Goal: Transaction & Acquisition: Purchase product/service

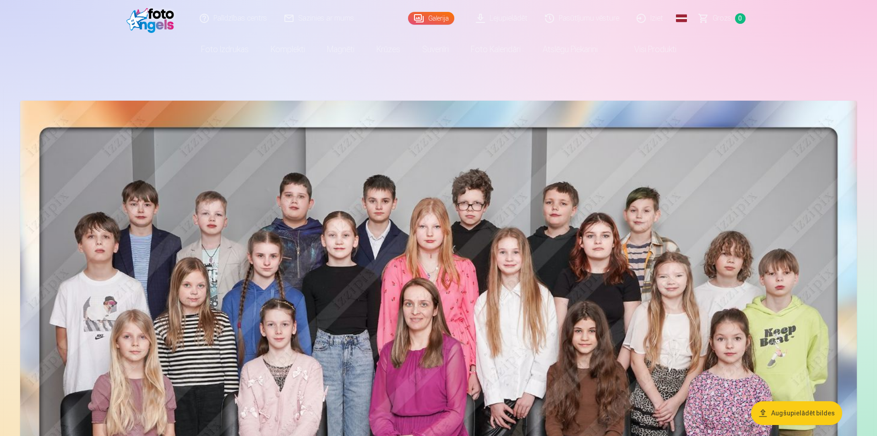
click at [720, 18] on span "Grozs" at bounding box center [722, 18] width 19 height 11
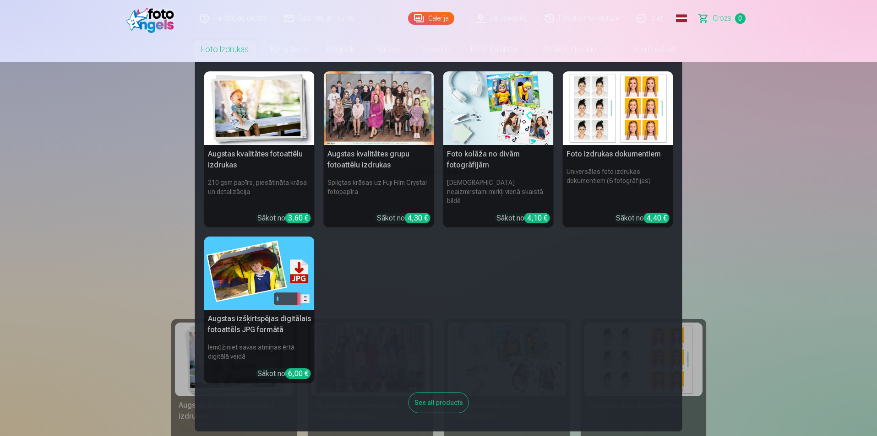
click at [216, 48] on link "Foto izdrukas" at bounding box center [225, 50] width 70 height 26
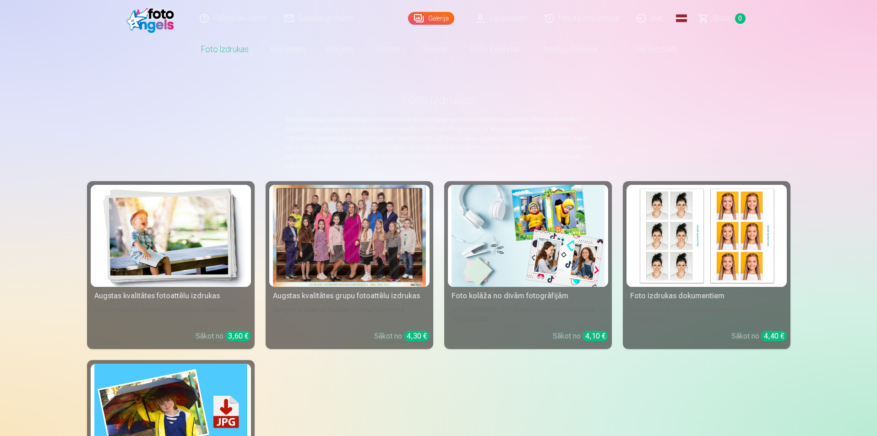
click at [322, 217] on div at bounding box center [349, 236] width 153 height 102
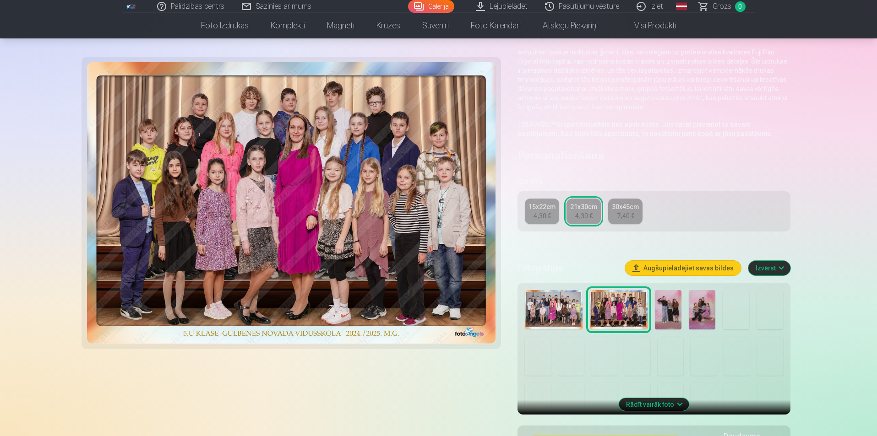
scroll to position [92, 0]
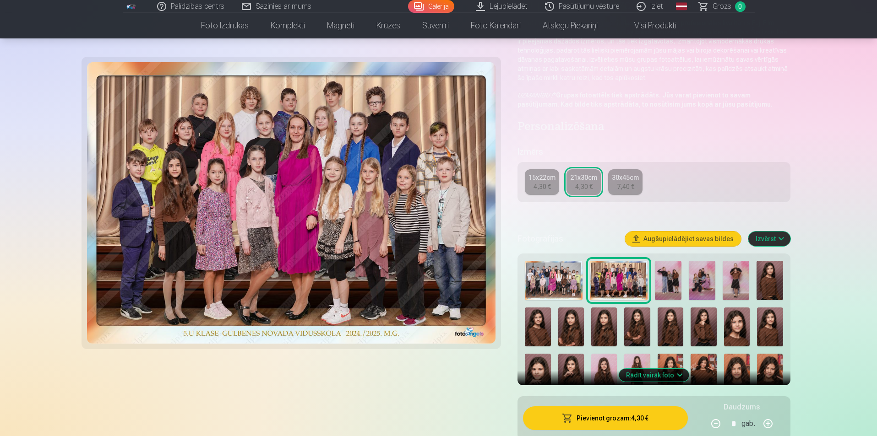
click at [577, 180] on div "21x30cm" at bounding box center [583, 177] width 27 height 9
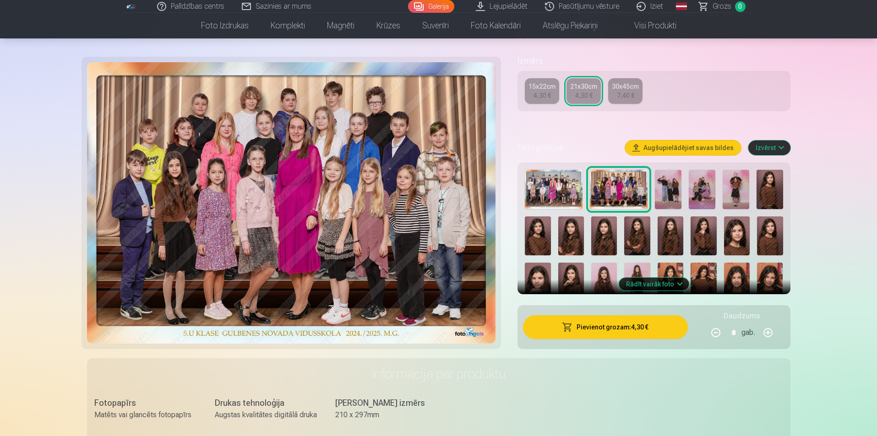
scroll to position [183, 0]
click at [628, 324] on button "Pievienot grozam : 4,30 €" at bounding box center [605, 327] width 164 height 24
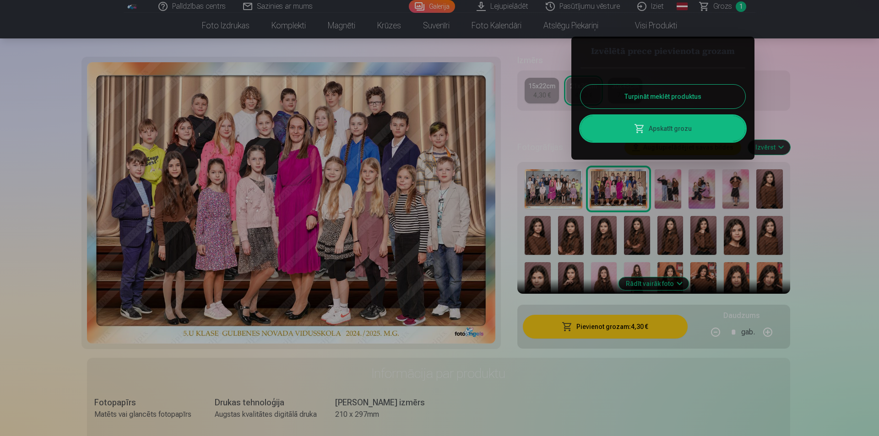
click at [648, 96] on button "Turpināt meklēt produktus" at bounding box center [663, 97] width 165 height 24
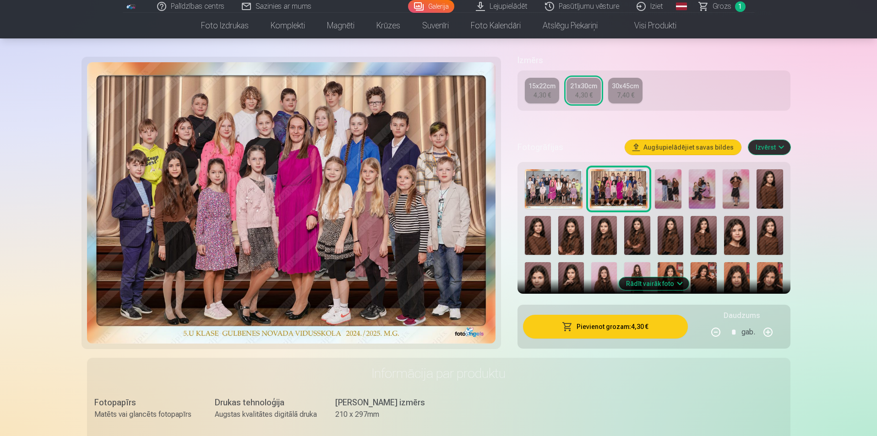
click at [701, 181] on img at bounding box center [702, 189] width 27 height 40
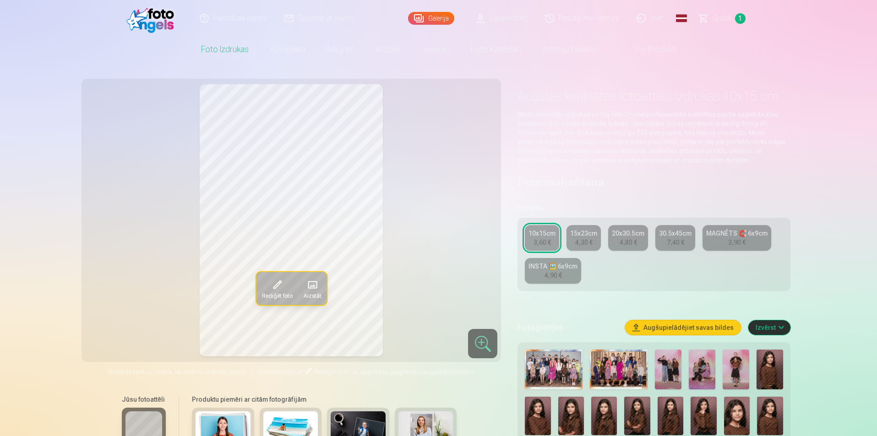
click at [697, 360] on img at bounding box center [702, 370] width 27 height 40
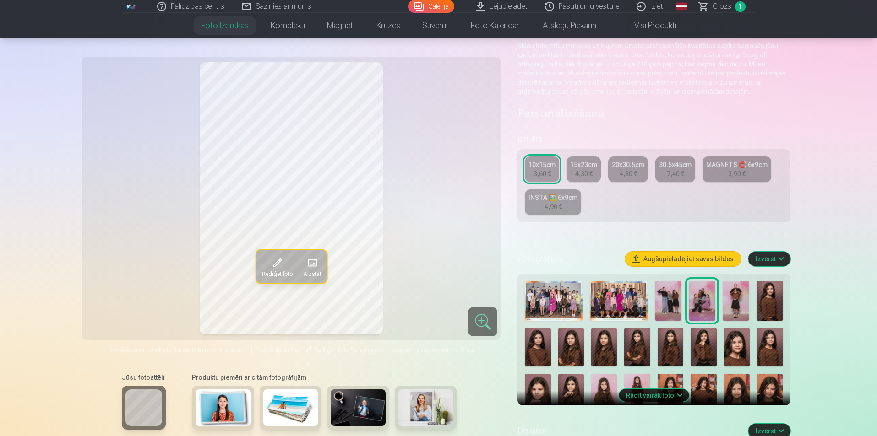
scroll to position [92, 0]
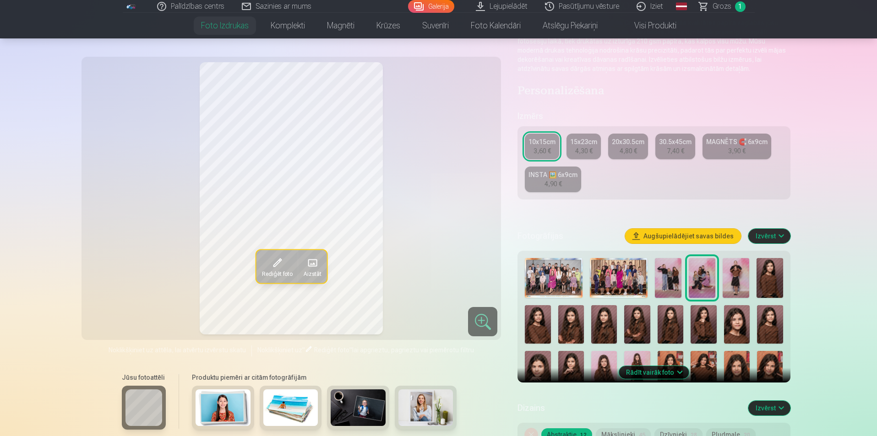
click at [775, 359] on img at bounding box center [770, 370] width 26 height 39
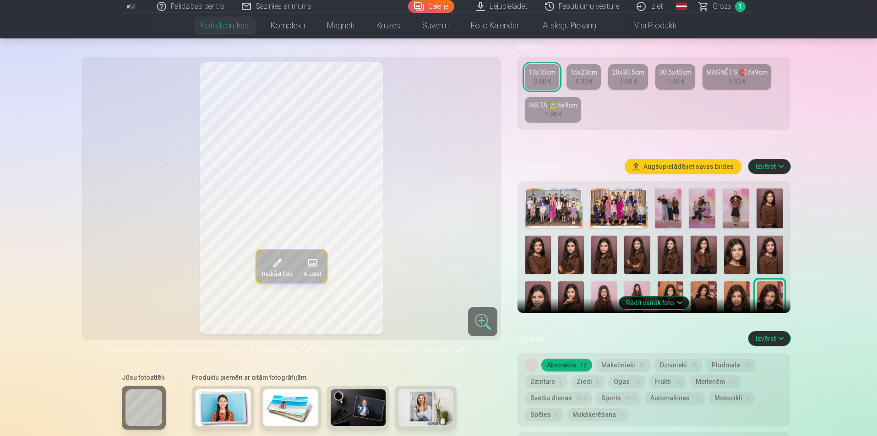
scroll to position [183, 0]
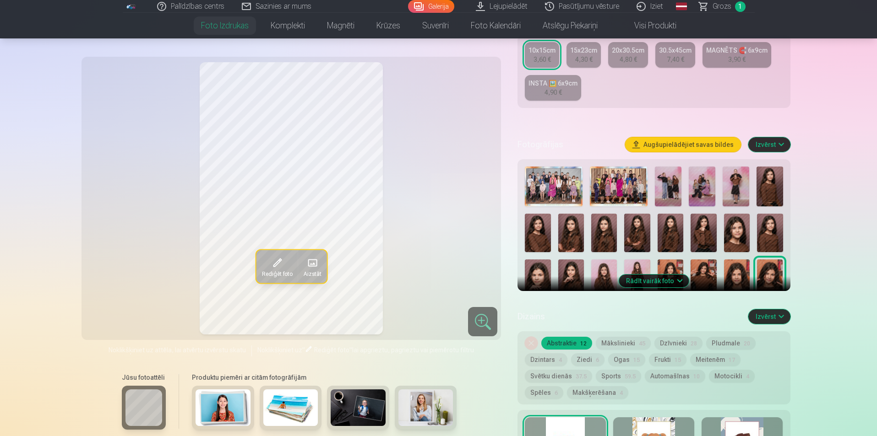
click at [671, 287] on button "Rādīt vairāk foto" at bounding box center [654, 281] width 70 height 13
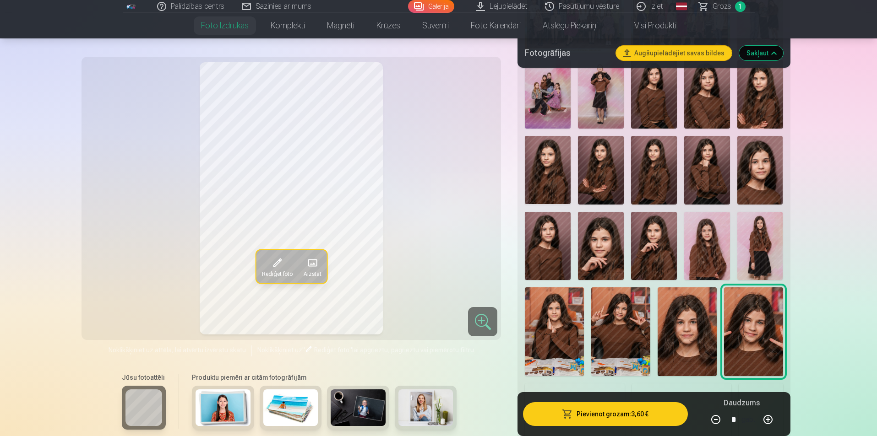
scroll to position [366, 0]
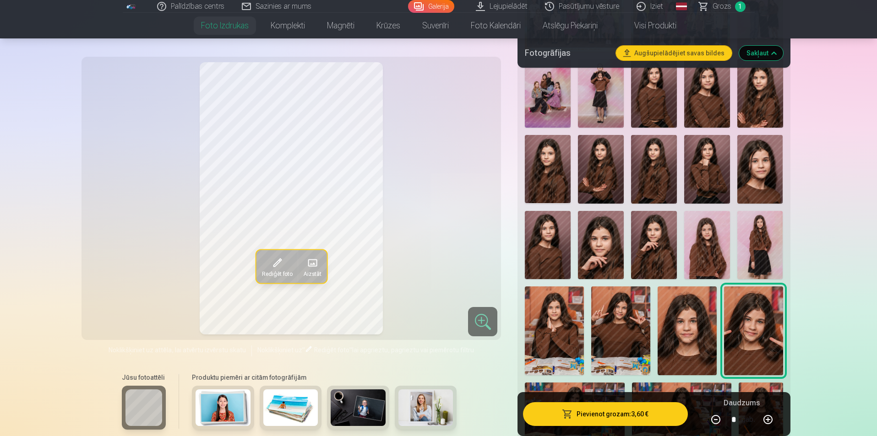
click at [548, 311] on img at bounding box center [554, 331] width 59 height 88
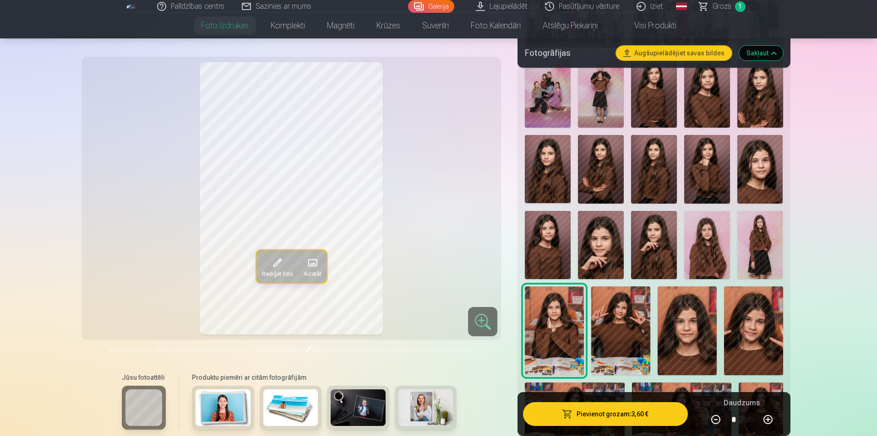
click at [746, 319] on img at bounding box center [753, 331] width 59 height 88
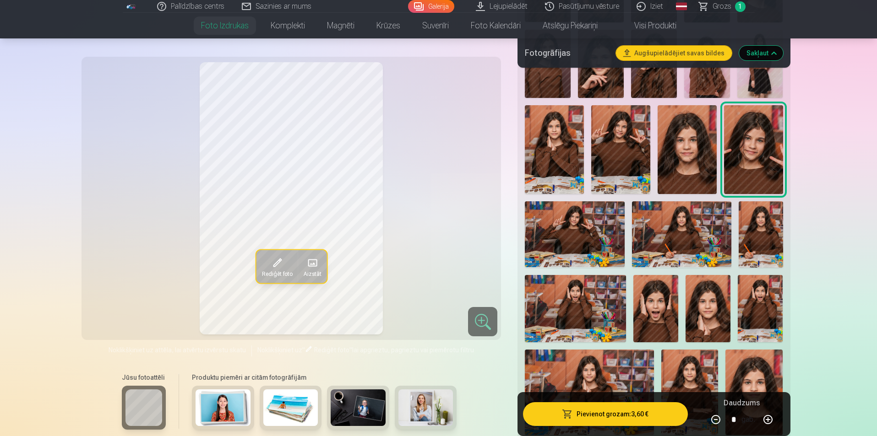
scroll to position [550, 0]
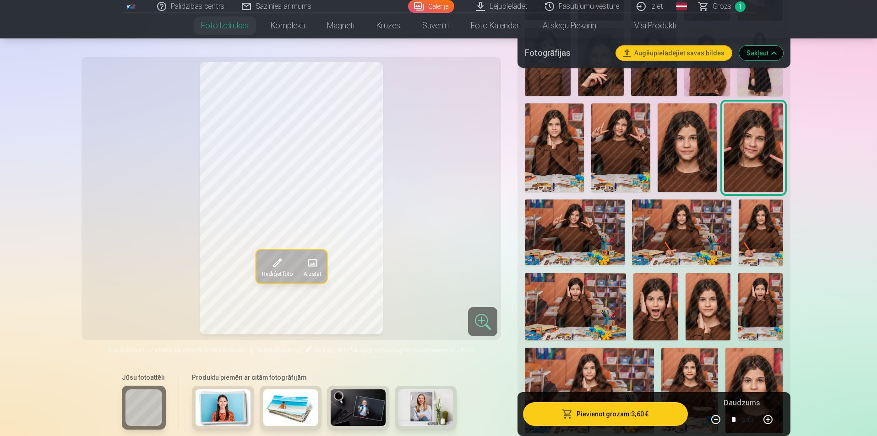
click at [656, 305] on img at bounding box center [655, 306] width 45 height 67
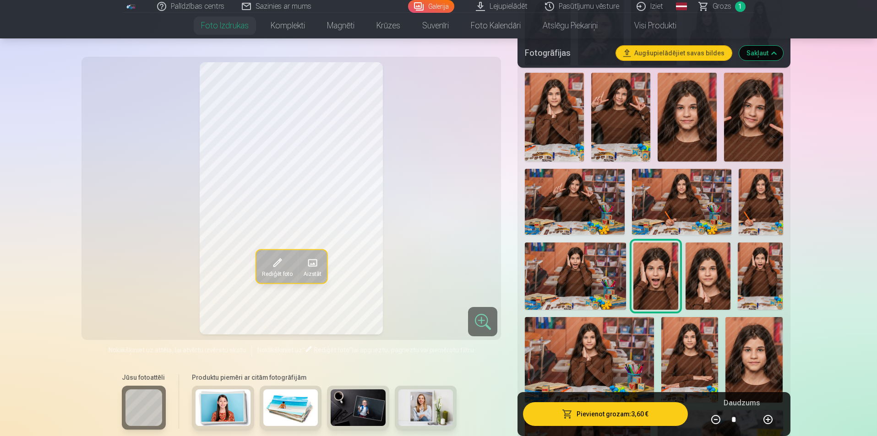
scroll to position [641, 0]
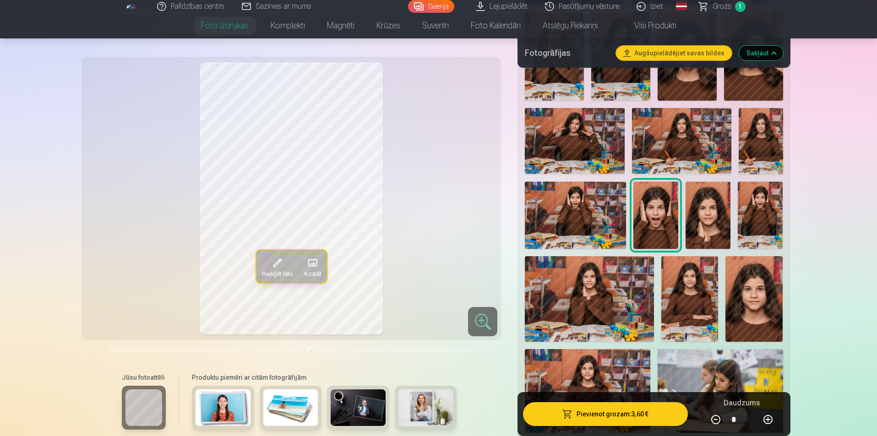
click at [605, 289] on img at bounding box center [589, 299] width 129 height 86
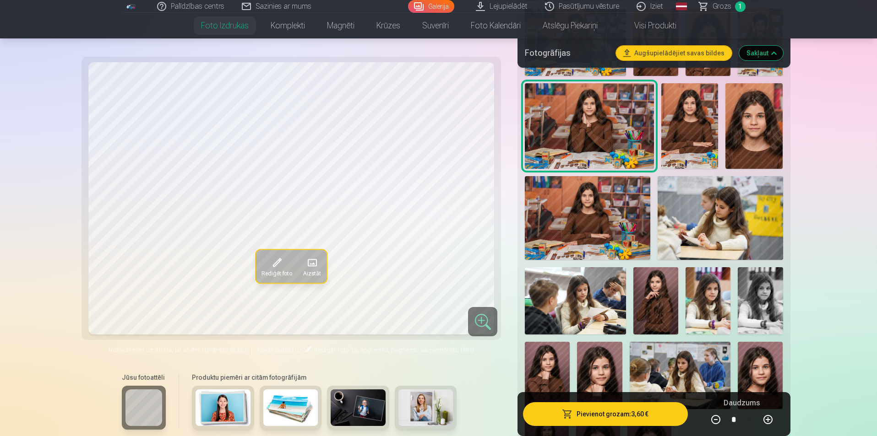
scroll to position [870, 0]
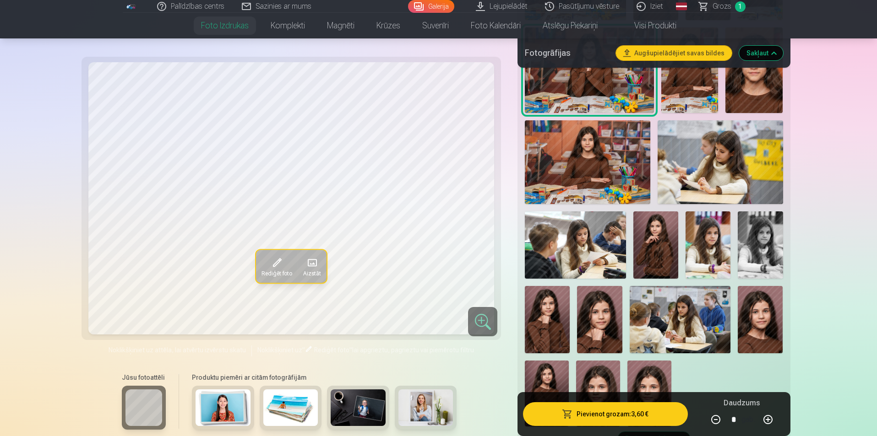
click at [596, 316] on img at bounding box center [599, 319] width 45 height 67
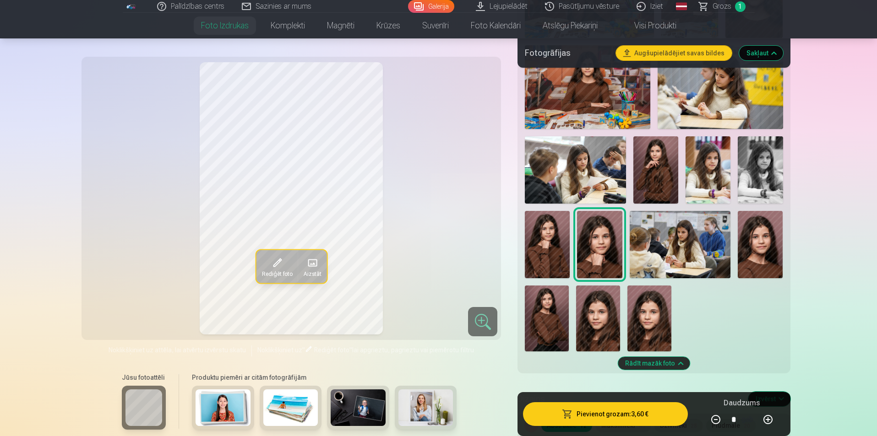
scroll to position [962, 0]
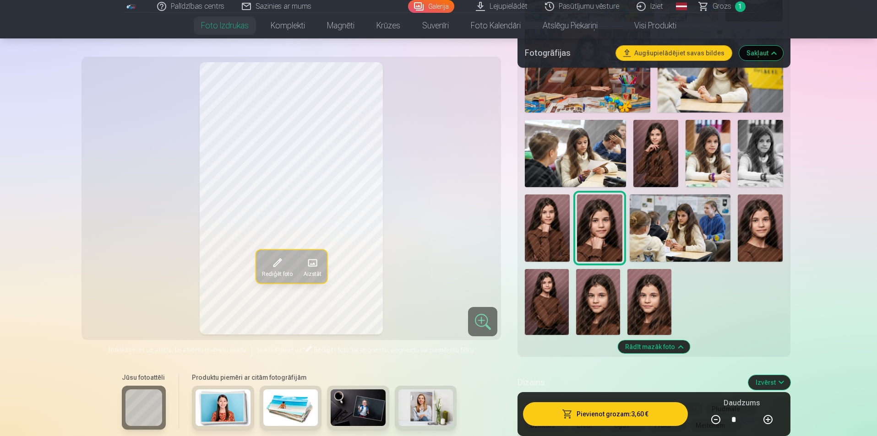
click at [545, 278] on img at bounding box center [547, 302] width 44 height 66
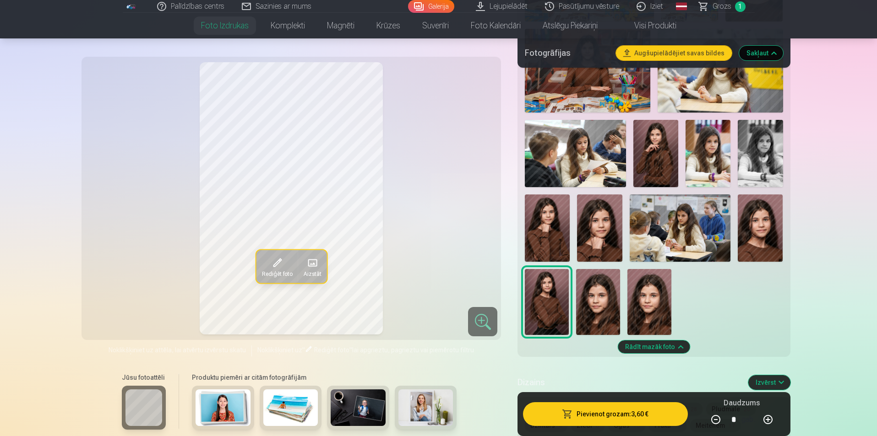
click at [581, 295] on img at bounding box center [598, 302] width 44 height 66
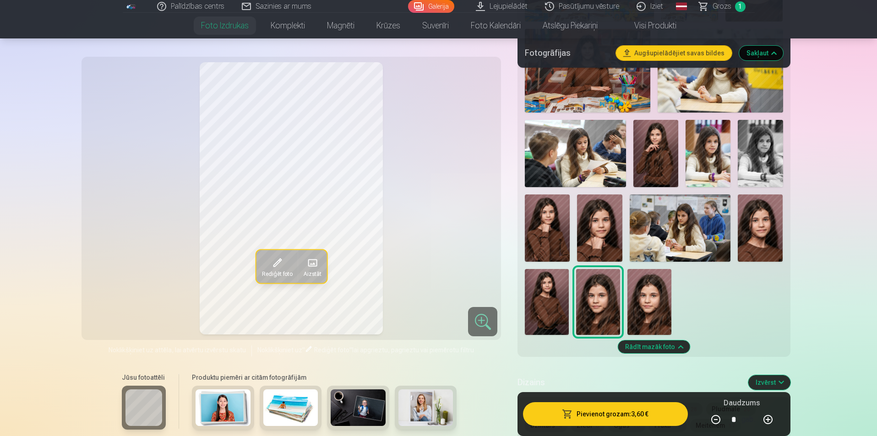
click at [651, 289] on img at bounding box center [649, 302] width 44 height 66
click at [599, 300] on img at bounding box center [598, 302] width 44 height 66
click at [659, 298] on img at bounding box center [649, 302] width 44 height 66
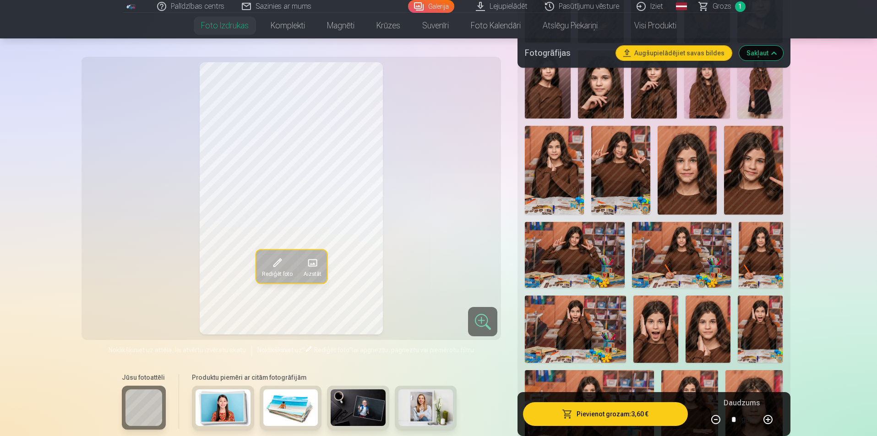
scroll to position [504, 0]
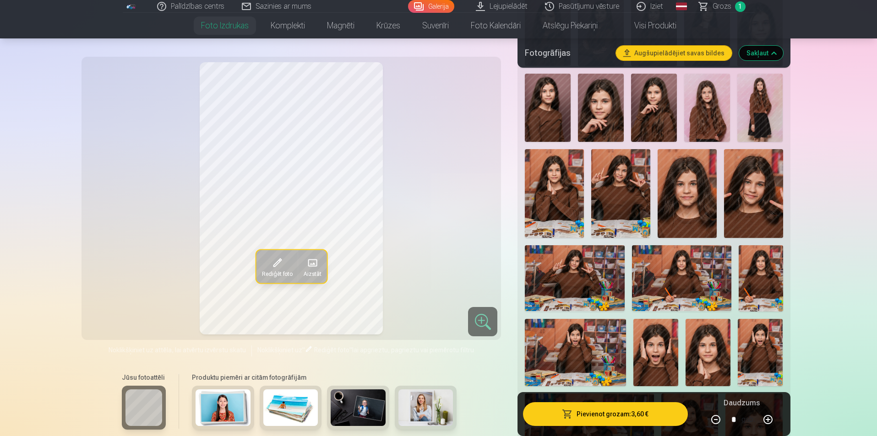
click at [605, 102] on img at bounding box center [601, 108] width 46 height 69
click at [655, 103] on img at bounding box center [654, 108] width 46 height 69
click at [560, 189] on img at bounding box center [554, 193] width 59 height 88
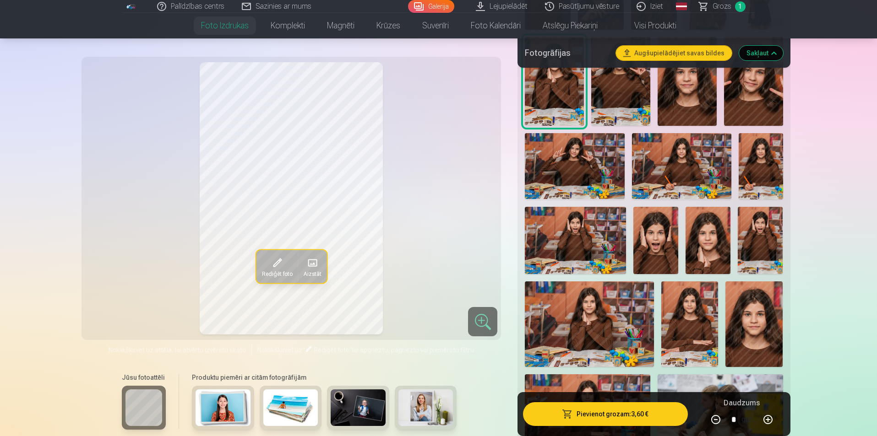
scroll to position [641, 0]
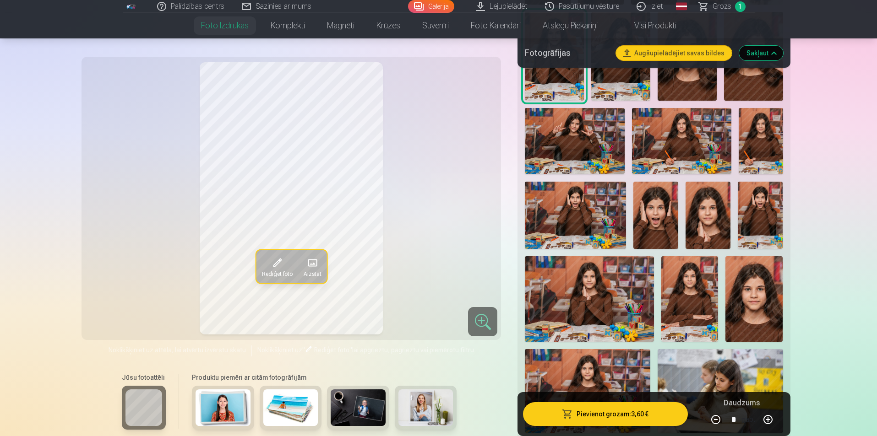
click at [706, 216] on img at bounding box center [708, 215] width 45 height 67
click at [759, 288] on img at bounding box center [753, 299] width 57 height 86
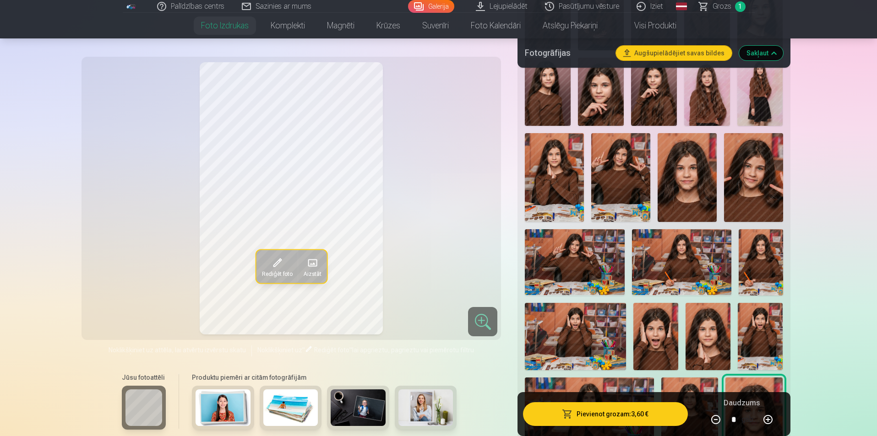
scroll to position [504, 0]
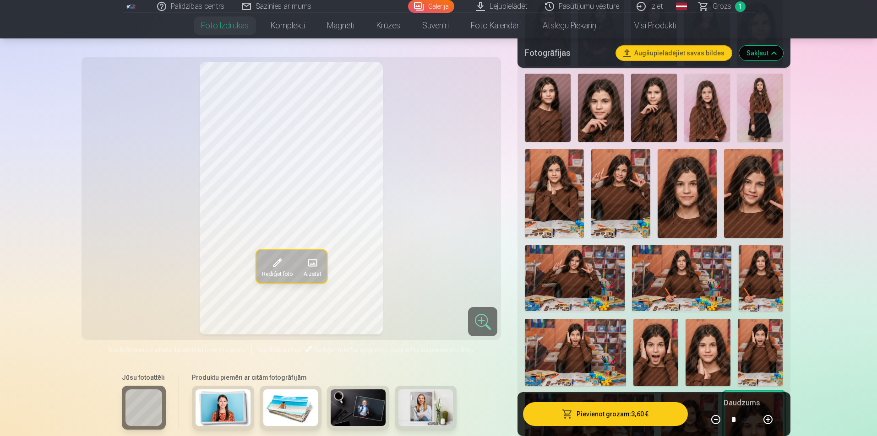
click at [754, 178] on img at bounding box center [753, 193] width 59 height 88
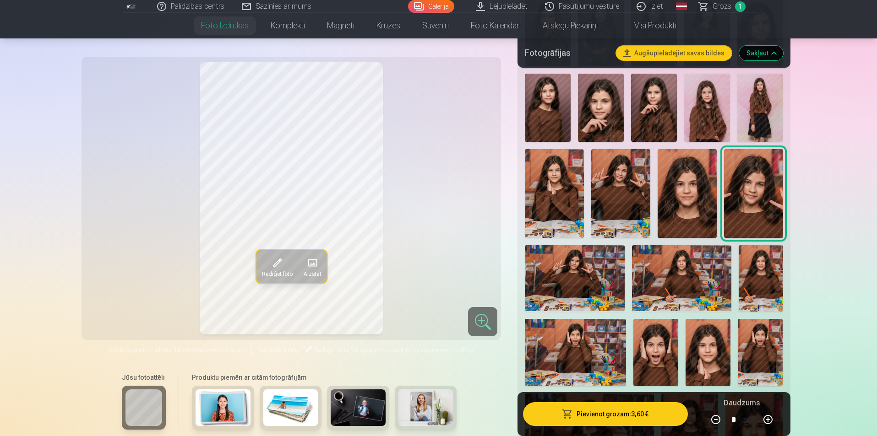
click at [714, 343] on img at bounding box center [708, 352] width 45 height 67
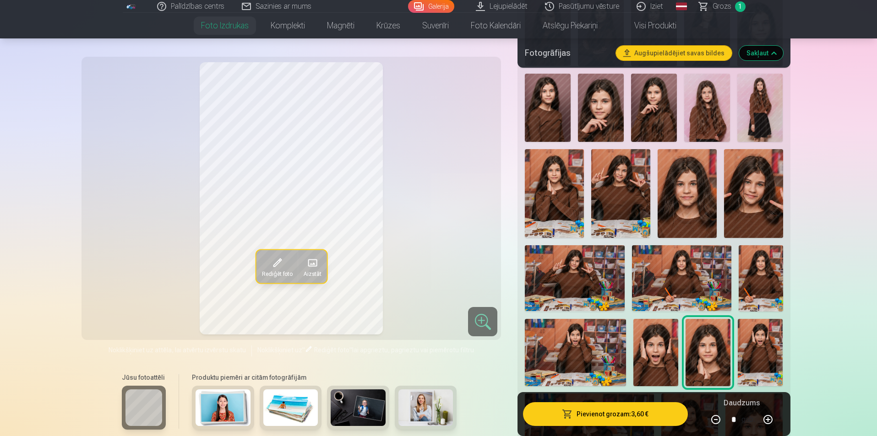
click at [755, 175] on img at bounding box center [753, 193] width 59 height 88
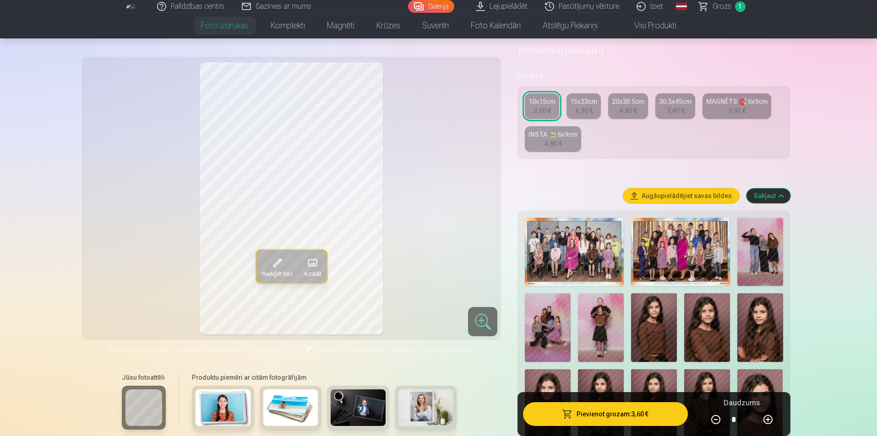
scroll to position [46, 0]
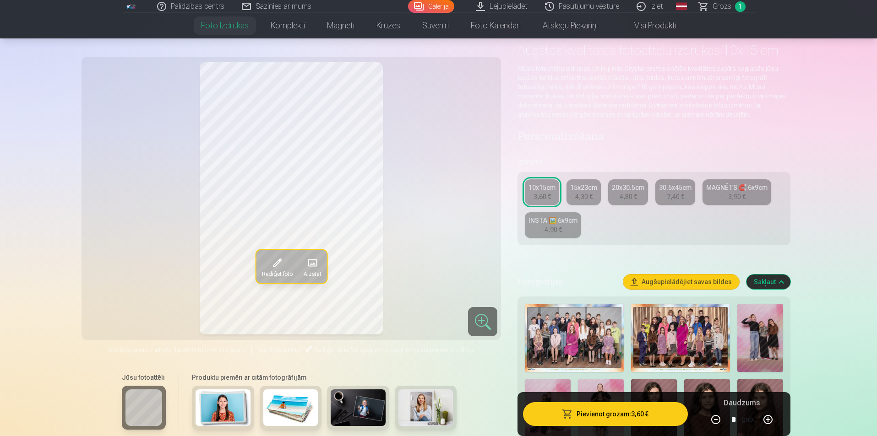
click at [720, 186] on div "MAGNĒTS 🧲 6x9cm" at bounding box center [736, 187] width 61 height 9
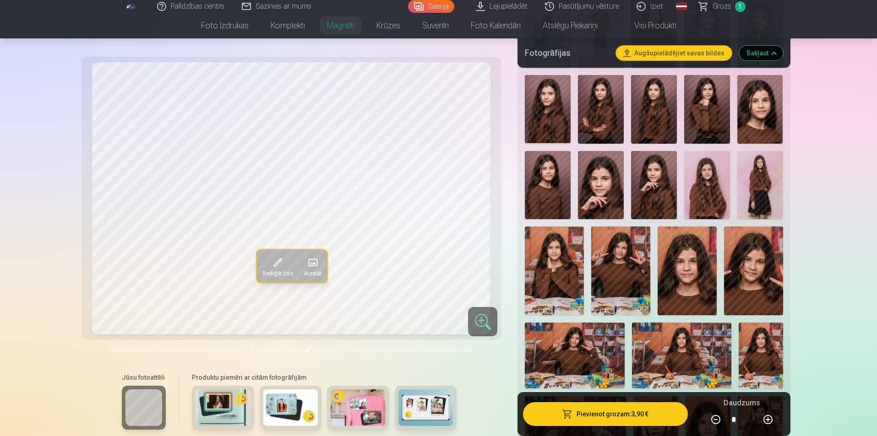
scroll to position [458, 0]
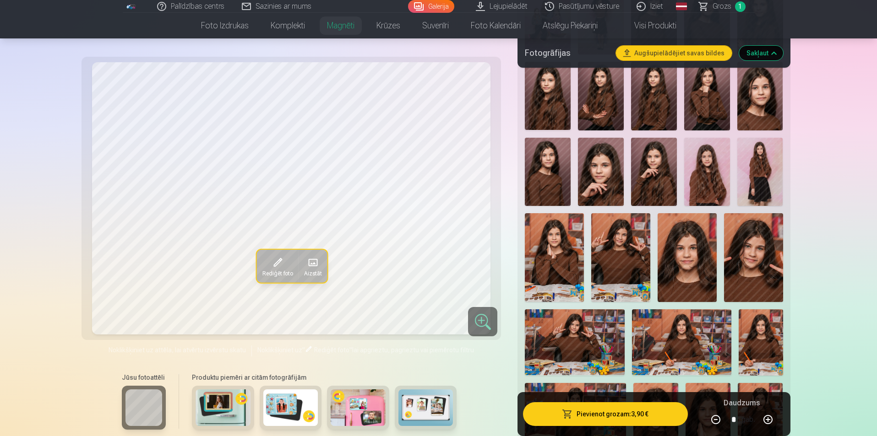
click at [754, 227] on img at bounding box center [753, 257] width 59 height 88
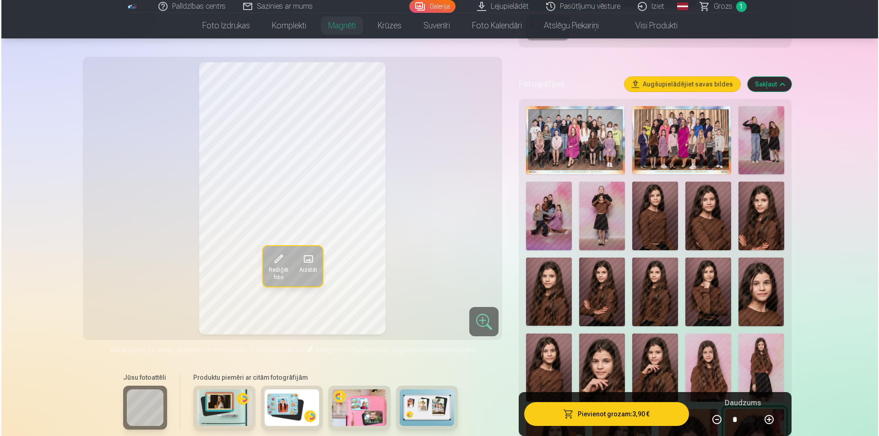
scroll to position [275, 0]
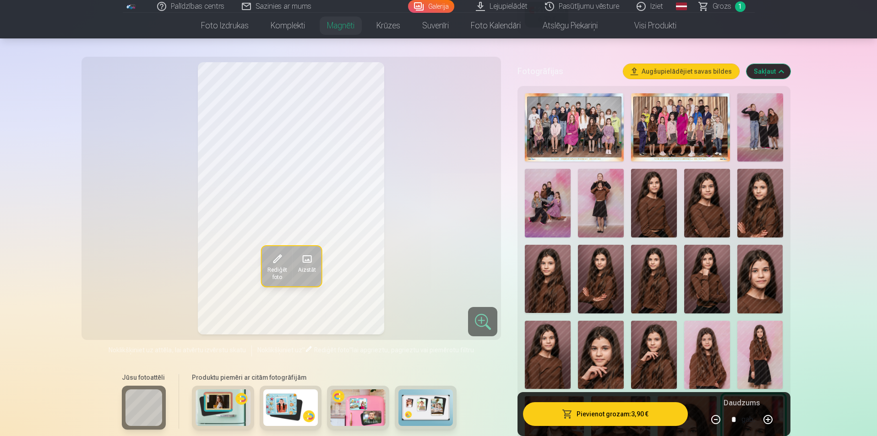
click at [636, 409] on button "Pievienot grozam : 3,90 €" at bounding box center [605, 415] width 164 height 24
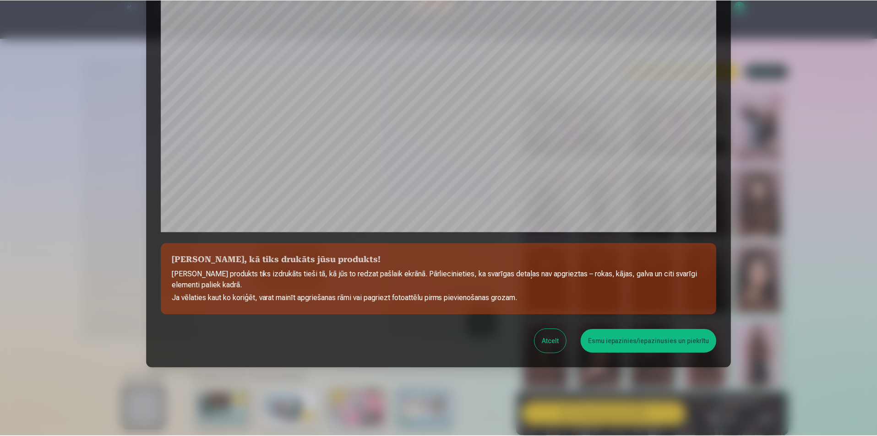
scroll to position [223, 0]
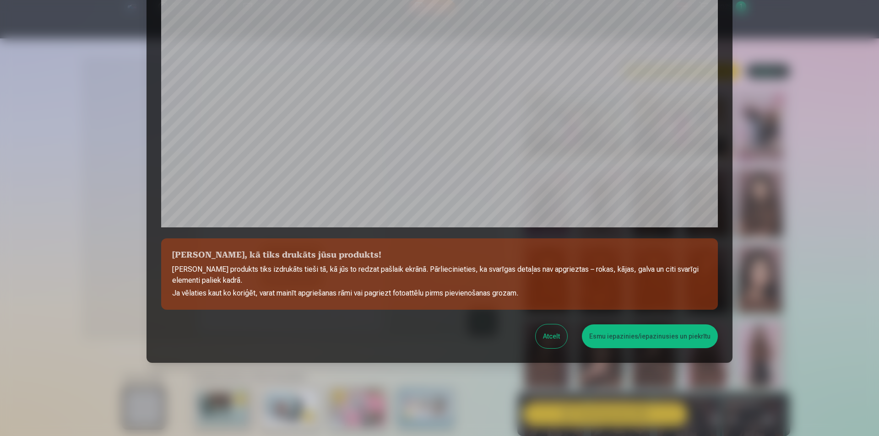
click at [660, 334] on button "Esmu iepazinies/iepazinusies un piekrītu" at bounding box center [650, 337] width 136 height 24
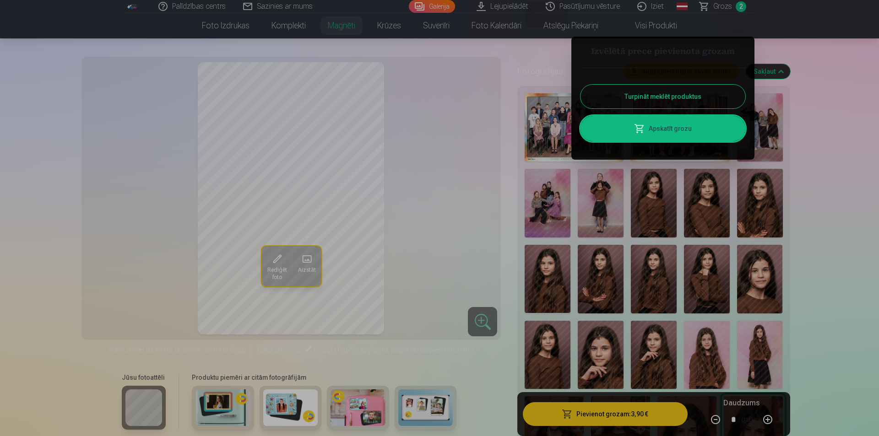
click at [681, 125] on link "Apskatīt grozu" at bounding box center [663, 129] width 165 height 26
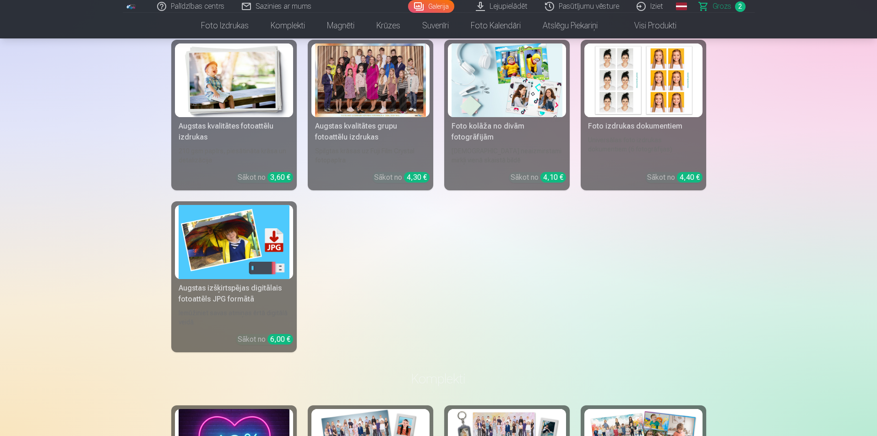
scroll to position [366, 0]
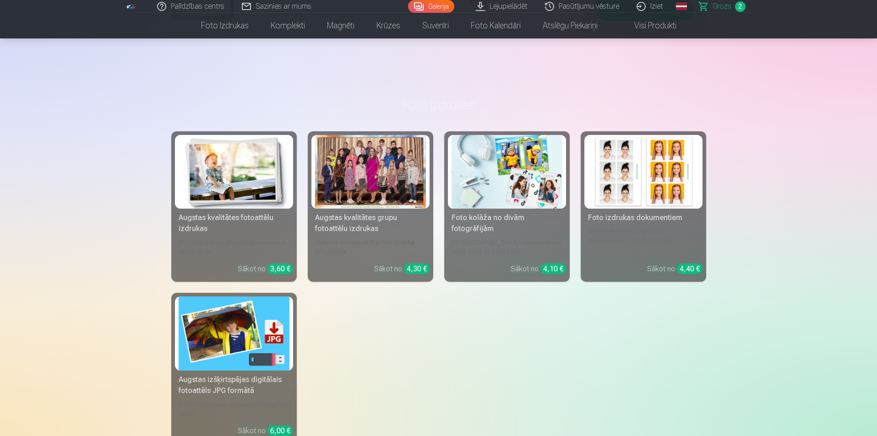
click at [402, 171] on div at bounding box center [370, 172] width 111 height 74
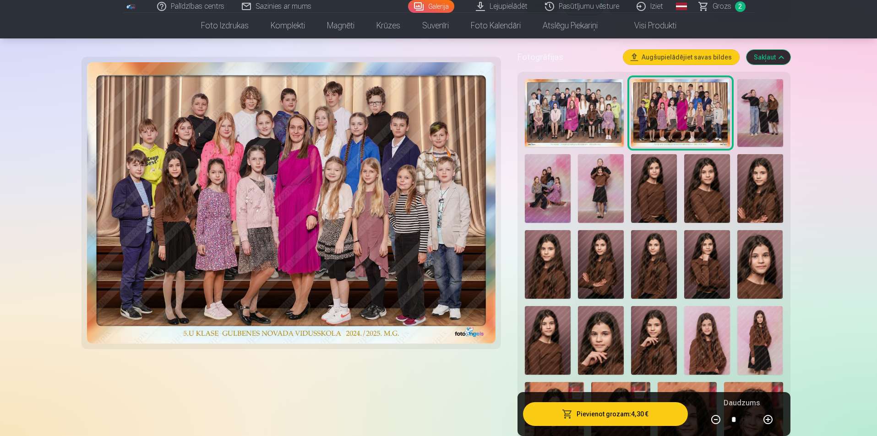
scroll to position [275, 0]
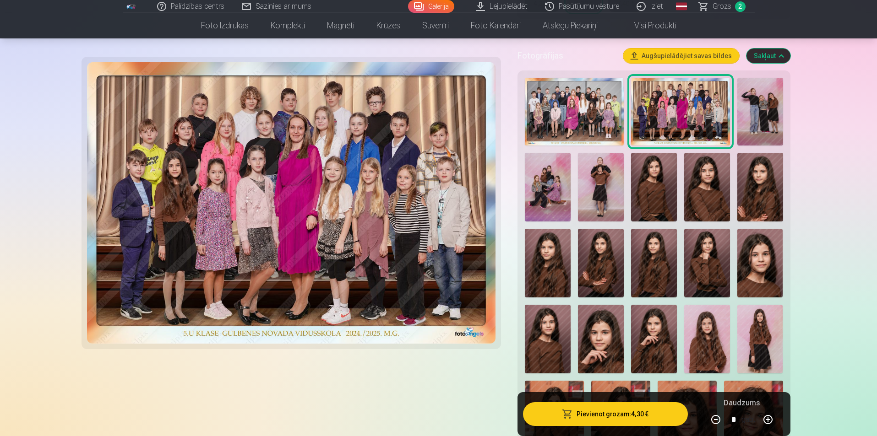
click at [552, 182] on img at bounding box center [548, 187] width 46 height 69
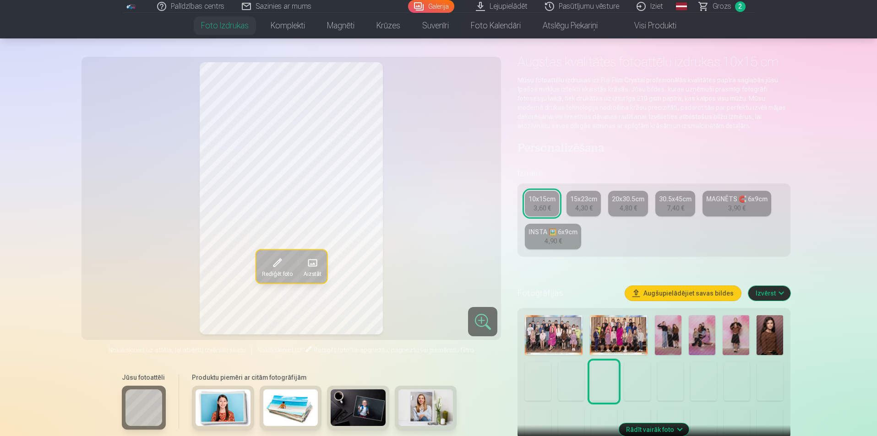
scroll to position [137, 0]
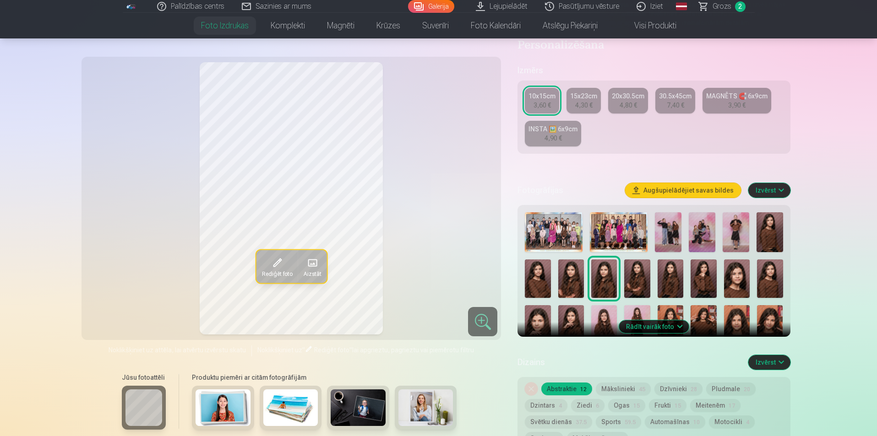
click at [703, 234] on img at bounding box center [702, 233] width 27 height 40
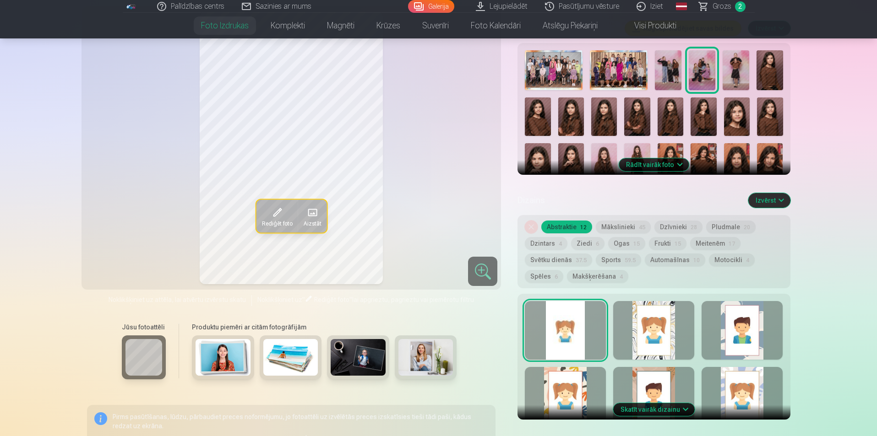
scroll to position [321, 0]
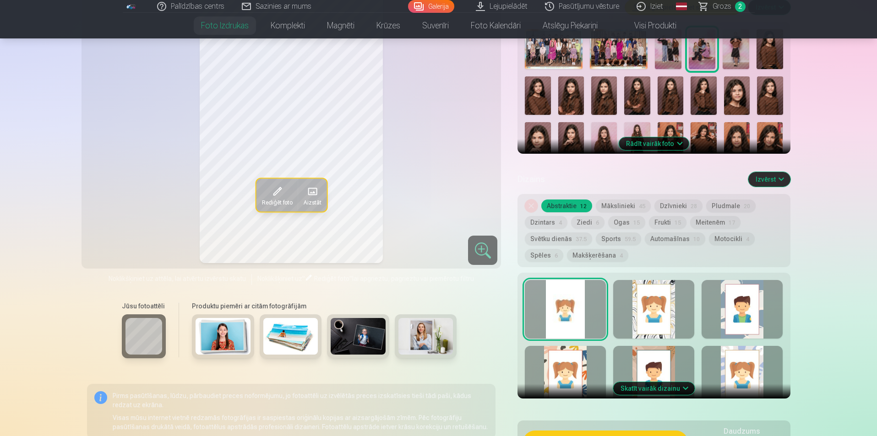
click at [714, 205] on button "Pludmale 20" at bounding box center [730, 206] width 49 height 13
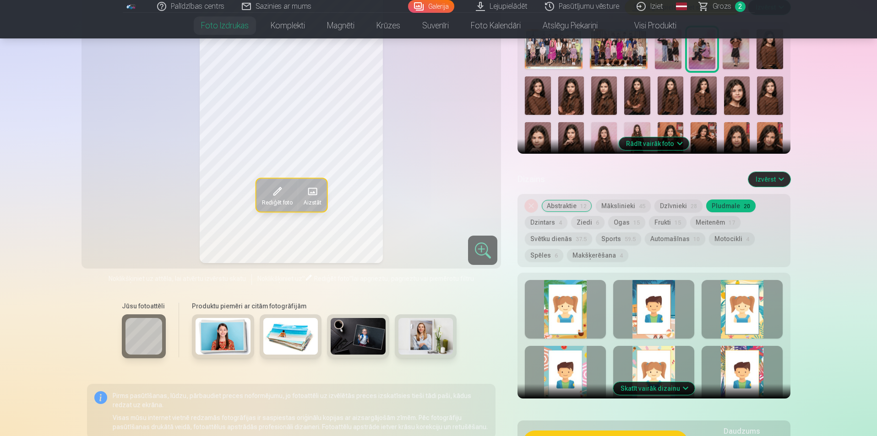
click at [563, 236] on button "Svētku dienās 37.5" at bounding box center [558, 239] width 67 height 13
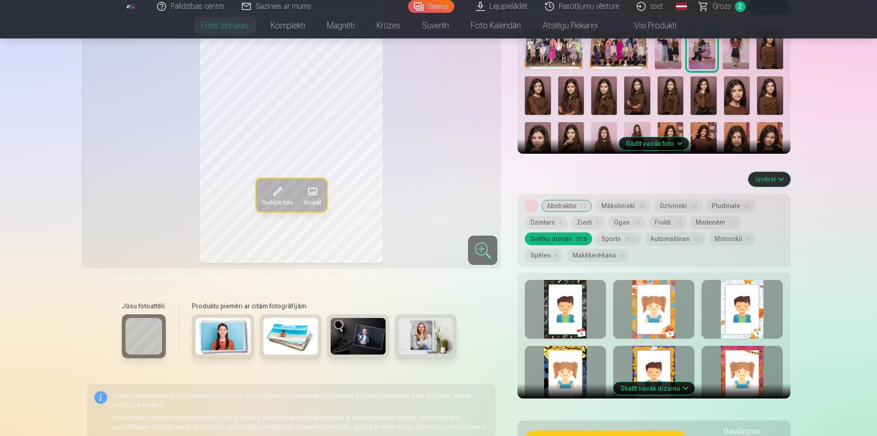
click at [556, 299] on div at bounding box center [565, 309] width 81 height 59
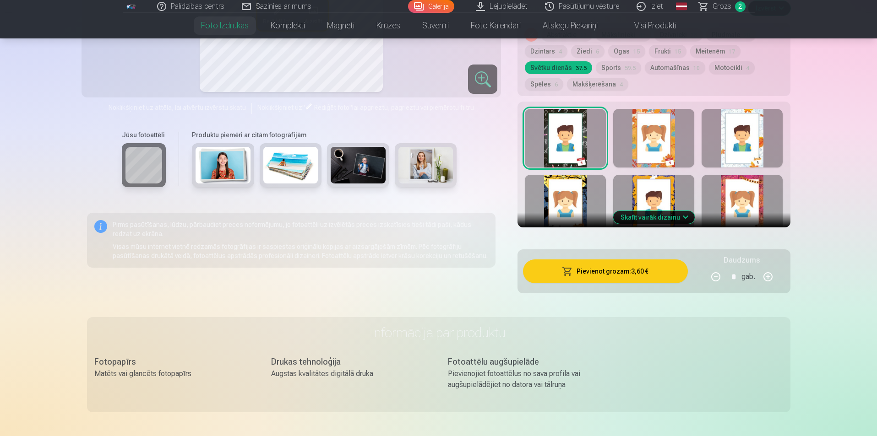
scroll to position [504, 0]
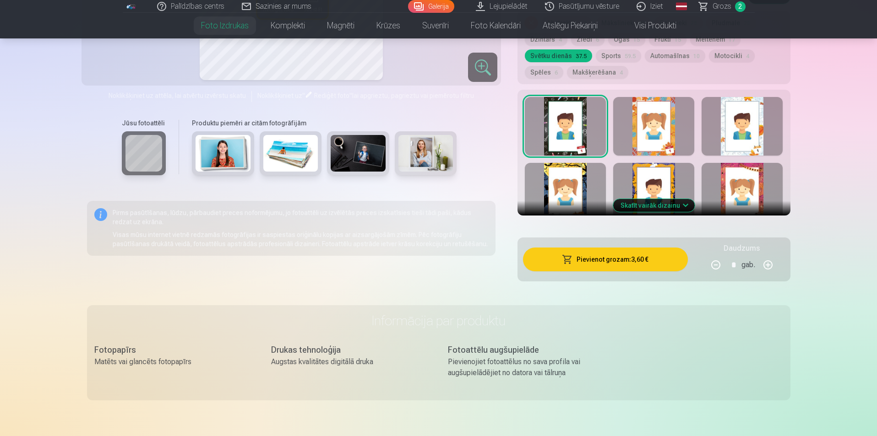
click at [638, 207] on button "Skatīt vairāk dizainu" at bounding box center [654, 205] width 82 height 13
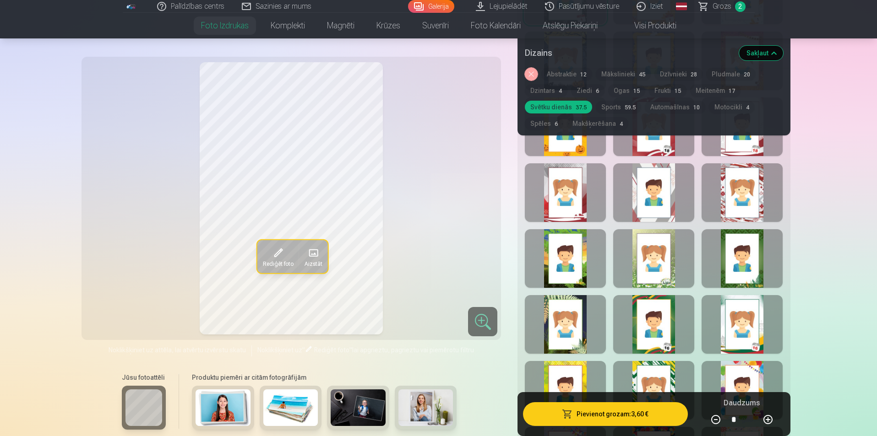
scroll to position [733, 0]
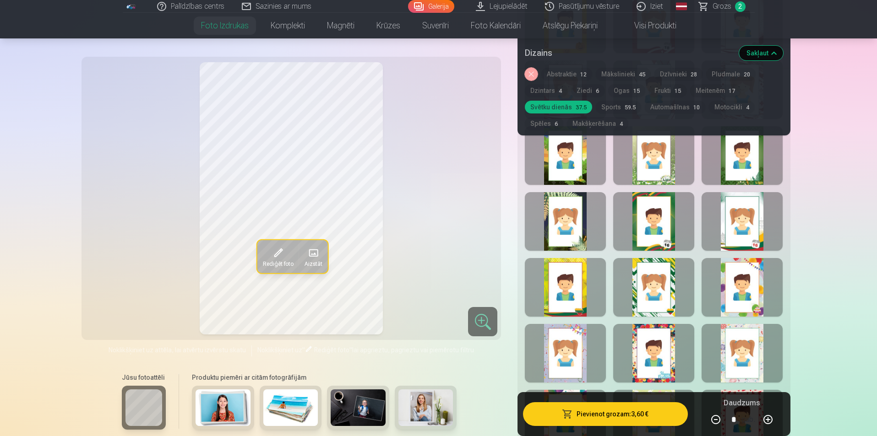
click at [561, 219] on div at bounding box center [565, 221] width 81 height 59
click at [647, 225] on div at bounding box center [653, 221] width 81 height 59
click at [734, 289] on div at bounding box center [742, 287] width 81 height 59
click at [659, 353] on div at bounding box center [653, 353] width 81 height 59
click at [743, 360] on div at bounding box center [742, 353] width 81 height 59
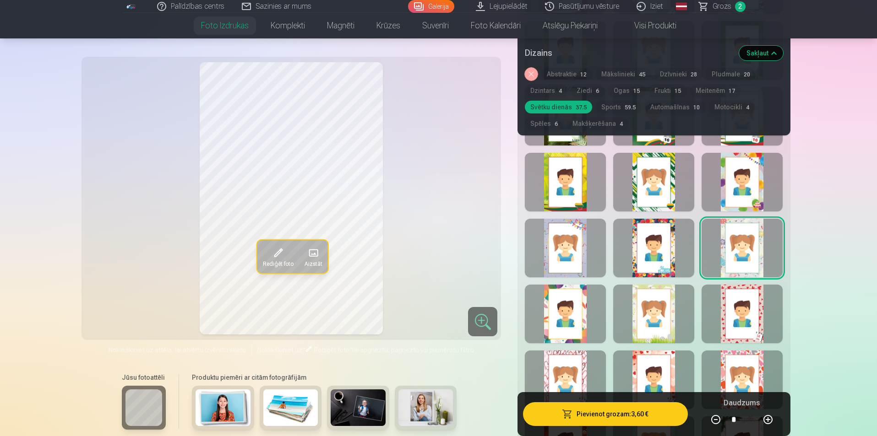
scroll to position [870, 0]
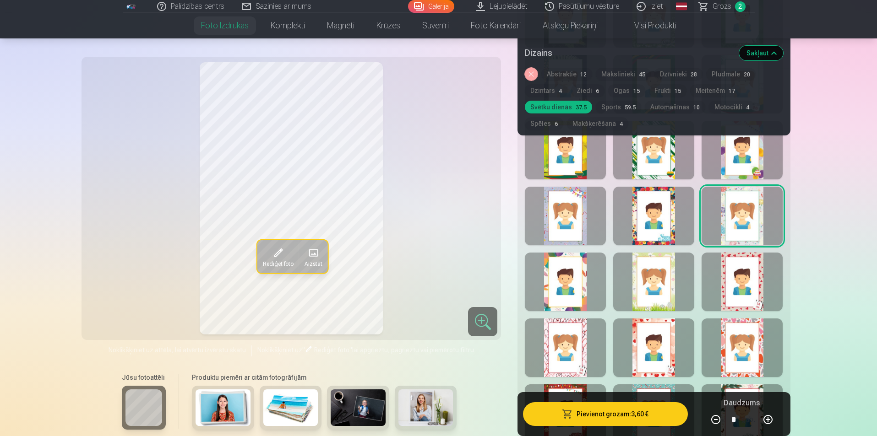
click at [561, 285] on div at bounding box center [565, 282] width 81 height 59
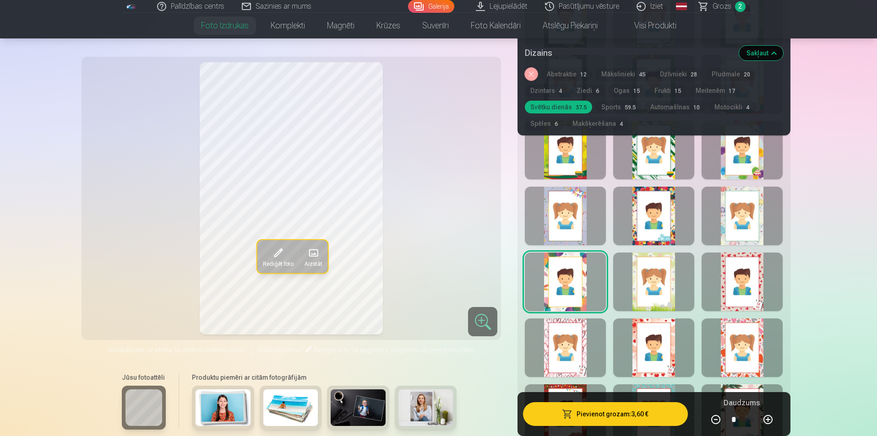
click at [747, 339] on div at bounding box center [742, 348] width 81 height 59
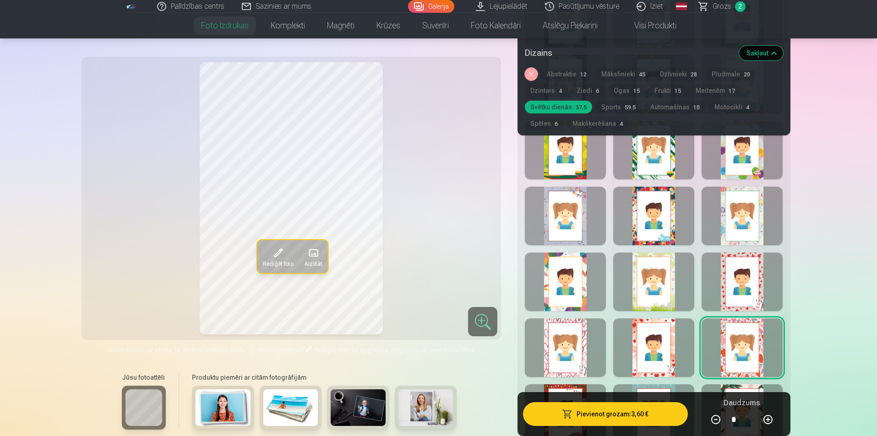
click at [646, 355] on div at bounding box center [653, 348] width 81 height 59
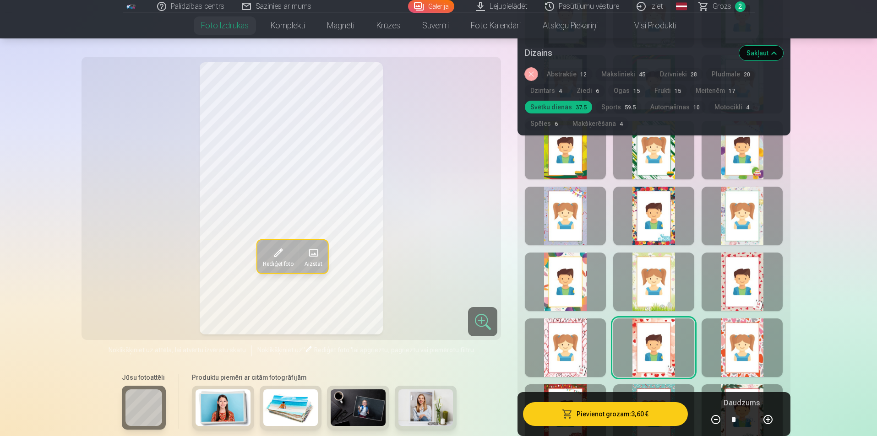
click at [576, 349] on div at bounding box center [565, 348] width 81 height 59
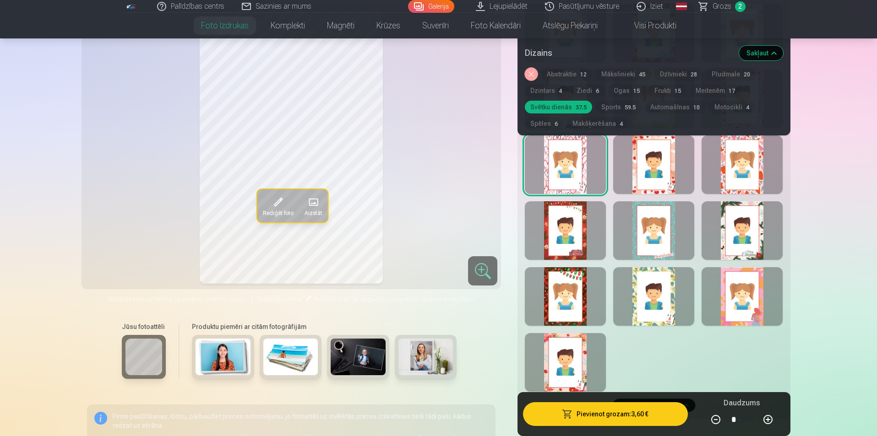
scroll to position [1099, 0]
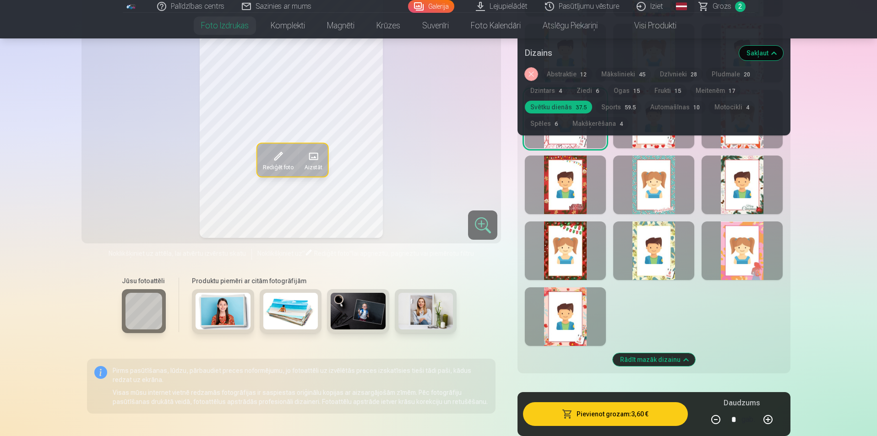
click at [571, 311] on div at bounding box center [565, 317] width 81 height 59
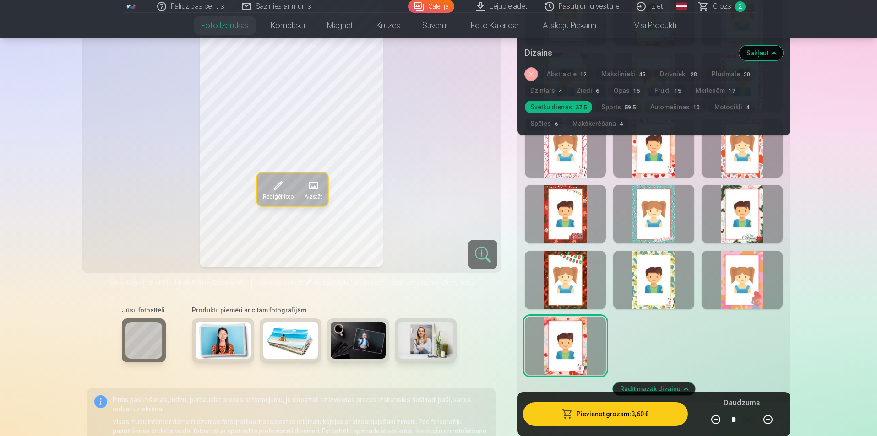
scroll to position [1053, 0]
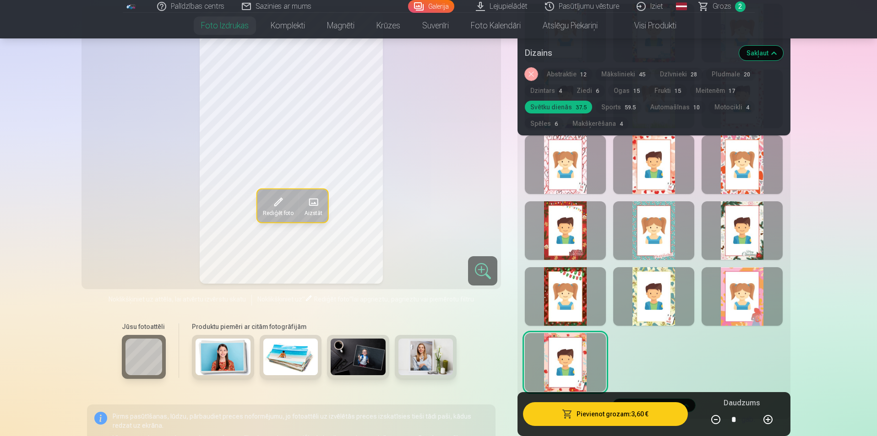
click at [648, 287] on div at bounding box center [653, 296] width 81 height 59
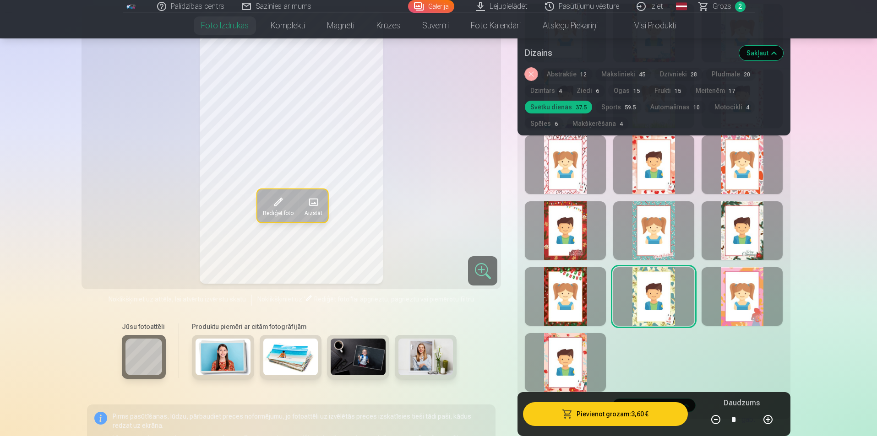
scroll to position [1008, 0]
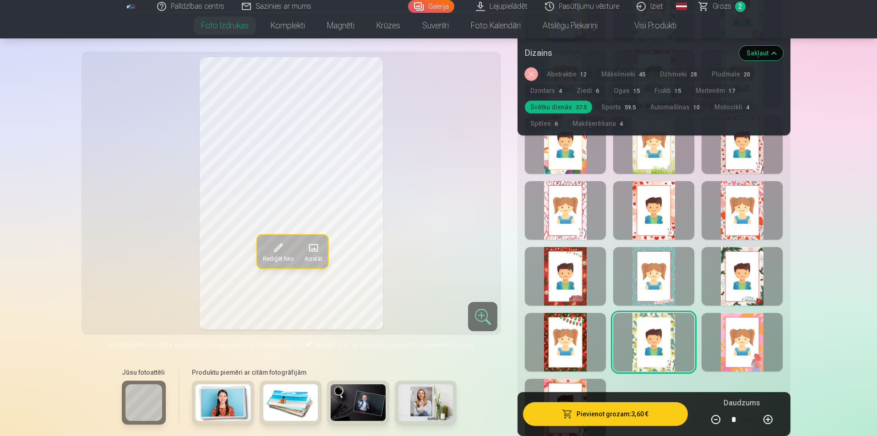
click at [735, 333] on div at bounding box center [742, 342] width 81 height 59
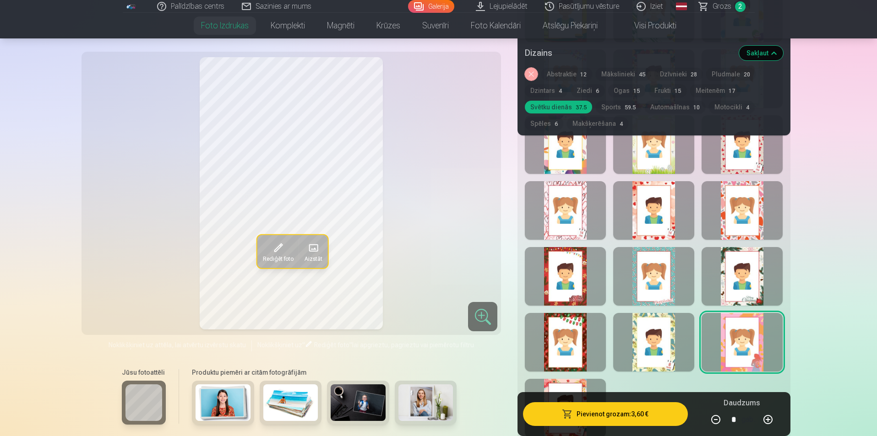
click at [573, 335] on div at bounding box center [565, 342] width 81 height 59
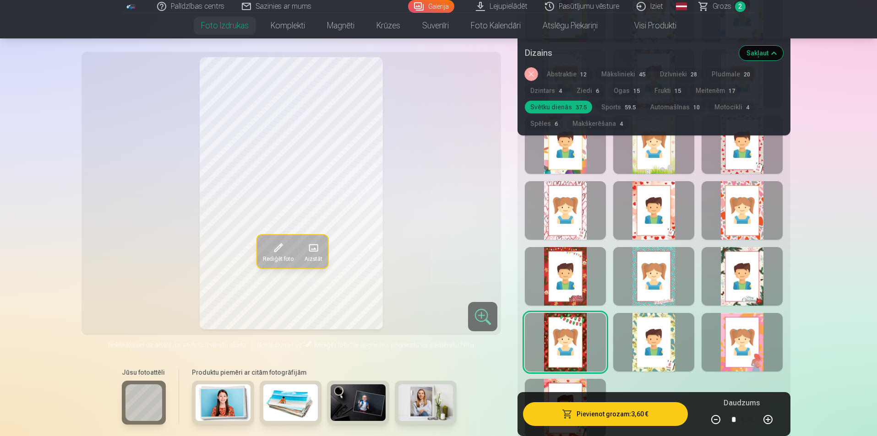
click at [567, 274] on div at bounding box center [565, 276] width 81 height 59
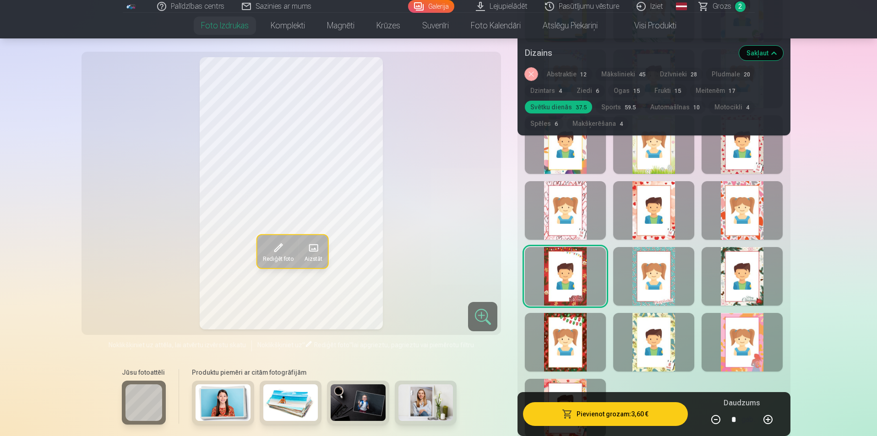
click at [646, 280] on div at bounding box center [653, 276] width 81 height 59
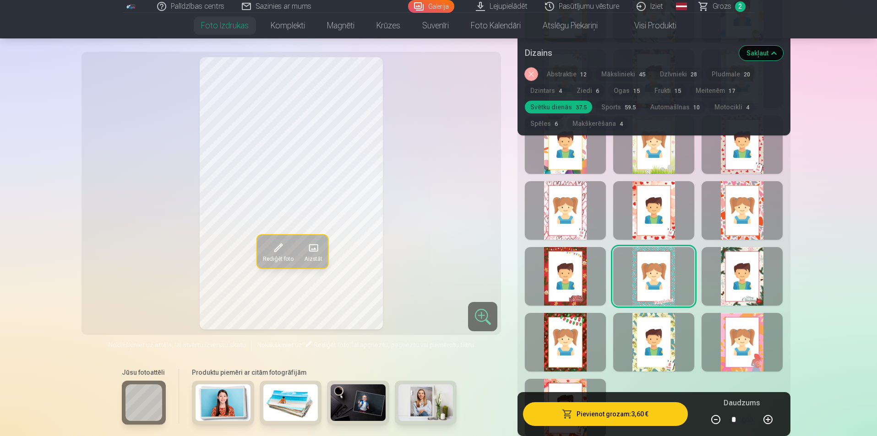
click at [737, 278] on div at bounding box center [742, 276] width 81 height 59
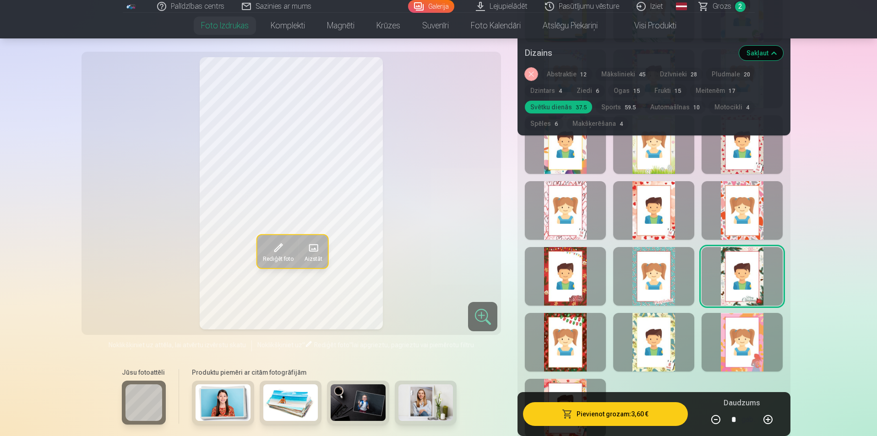
click at [732, 215] on div at bounding box center [742, 210] width 81 height 59
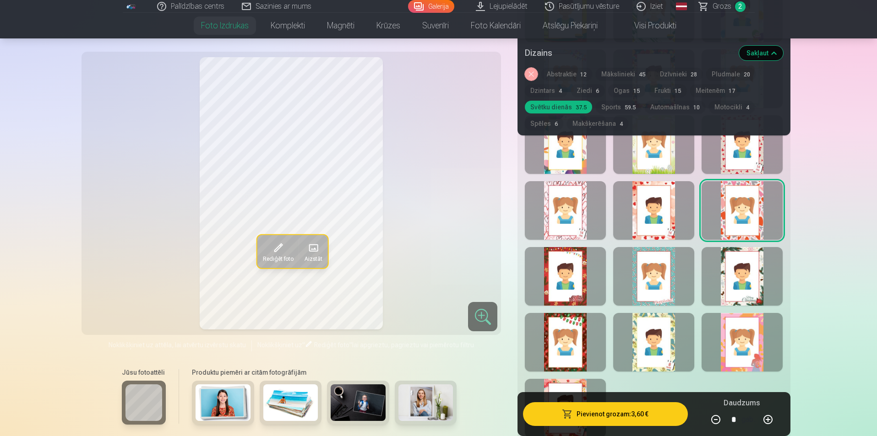
click at [659, 215] on div at bounding box center [653, 210] width 81 height 59
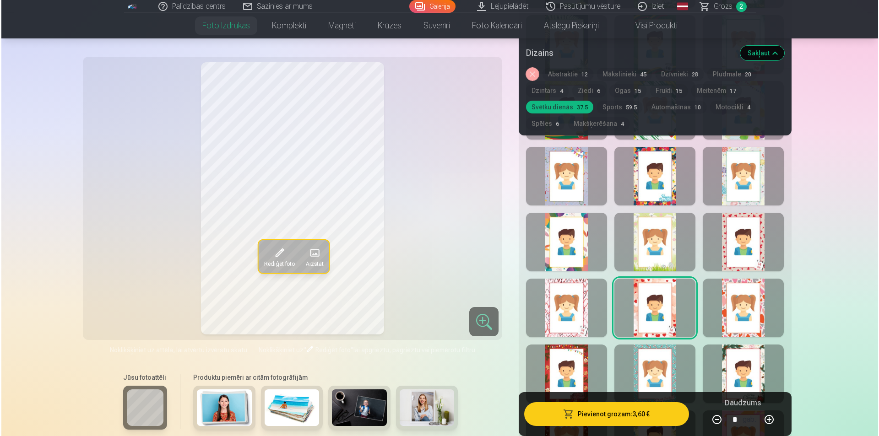
scroll to position [870, 0]
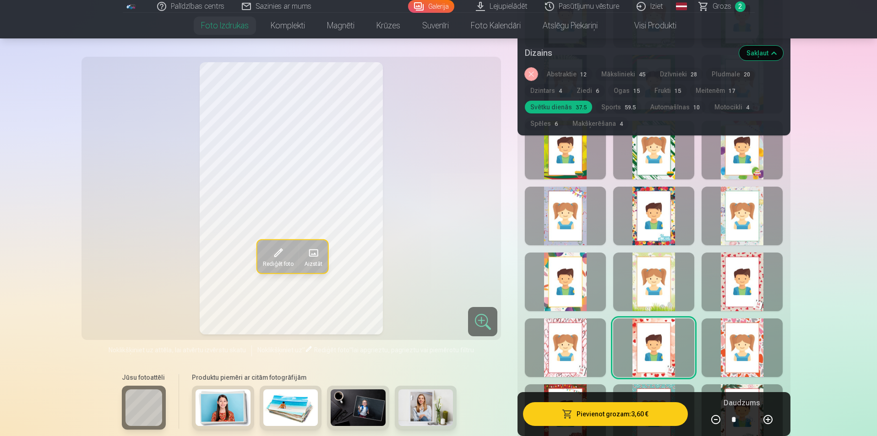
click at [556, 284] on div at bounding box center [565, 282] width 81 height 59
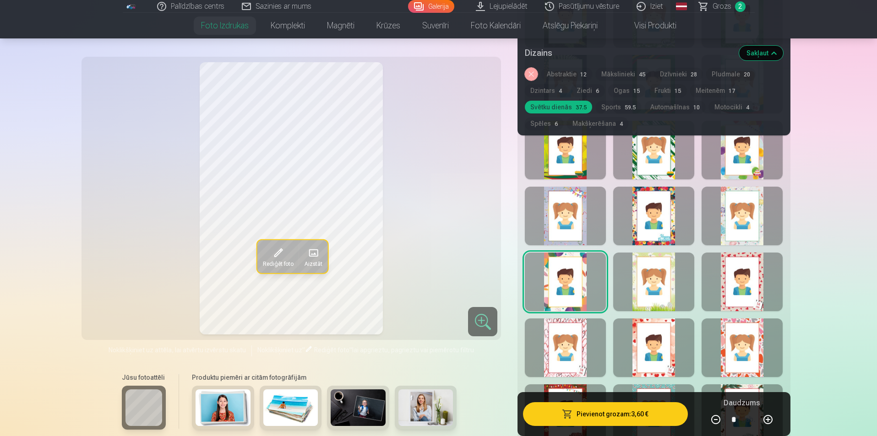
click at [603, 407] on button "Pievienot grozam : 3,60 €" at bounding box center [605, 415] width 164 height 24
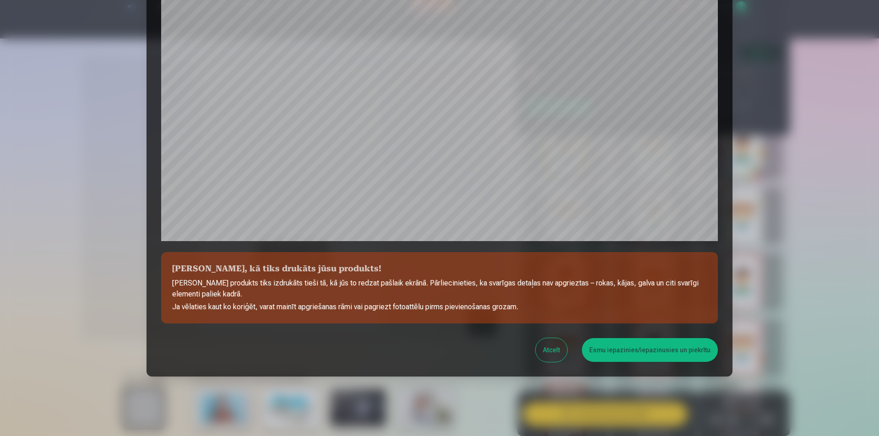
scroll to position [223, 0]
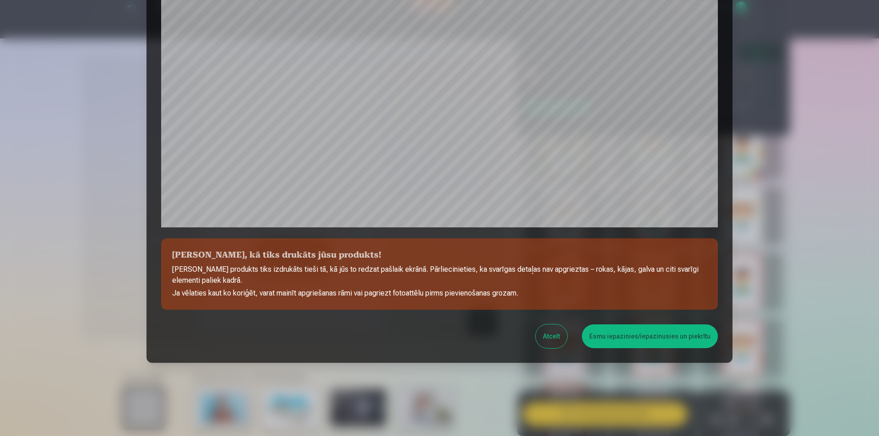
click at [636, 337] on button "Esmu iepazinies/iepazinusies un piekrītu" at bounding box center [650, 337] width 136 height 24
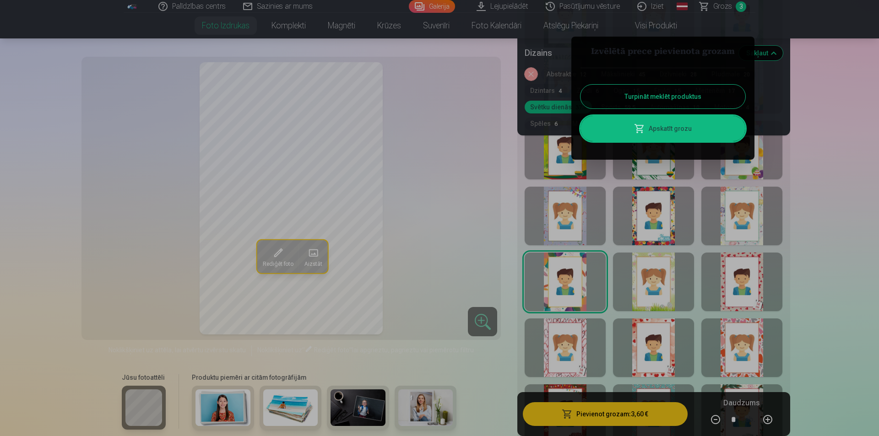
click at [666, 122] on link "Apskatīt grozu" at bounding box center [663, 129] width 165 height 26
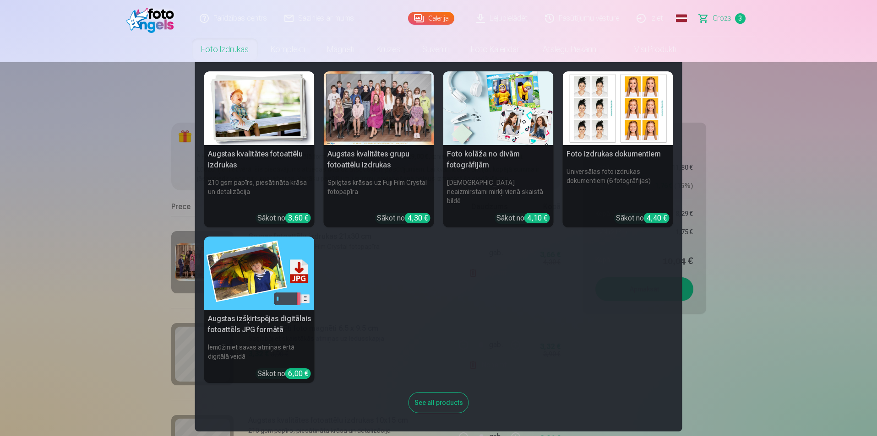
click at [361, 98] on div at bounding box center [379, 108] width 110 height 74
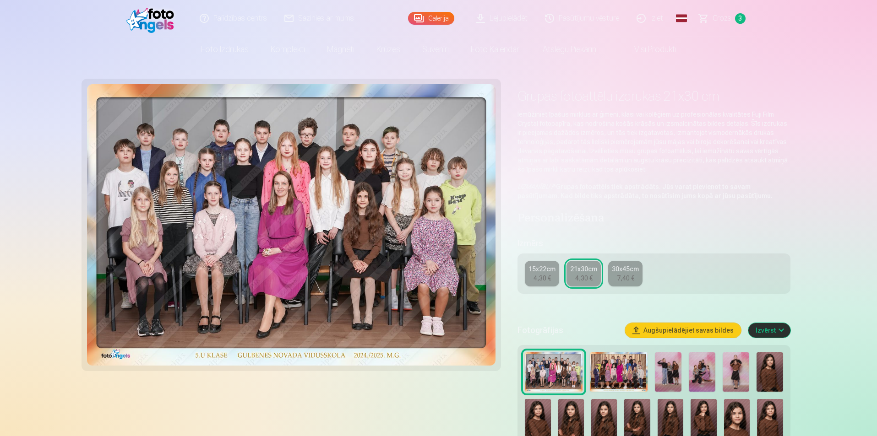
drag, startPoint x: 327, startPoint y: 147, endPoint x: 315, endPoint y: 398, distance: 251.3
click at [315, 398] on div at bounding box center [291, 312] width 409 height 457
click at [723, 17] on span "Grozs" at bounding box center [722, 18] width 19 height 11
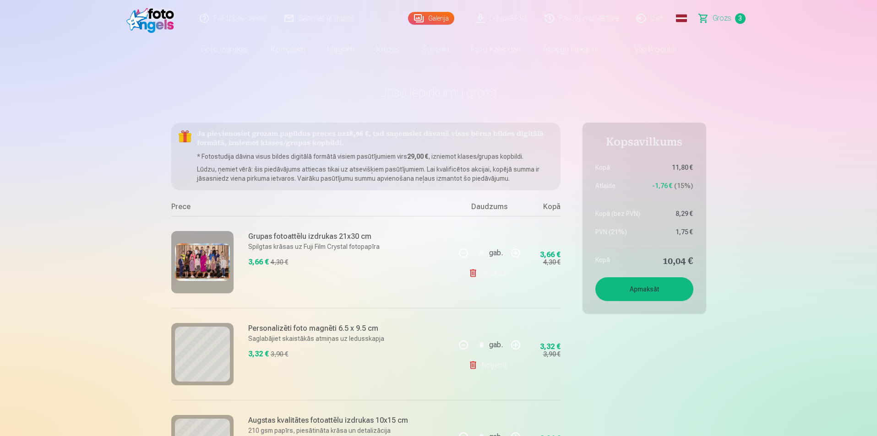
click at [201, 264] on img at bounding box center [202, 263] width 55 height 38
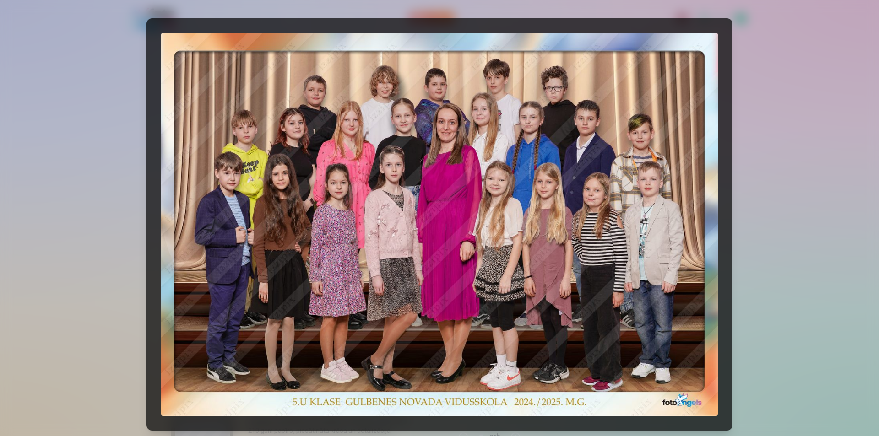
click at [494, 195] on img at bounding box center [439, 224] width 557 height 383
click at [806, 117] on div at bounding box center [439, 218] width 879 height 436
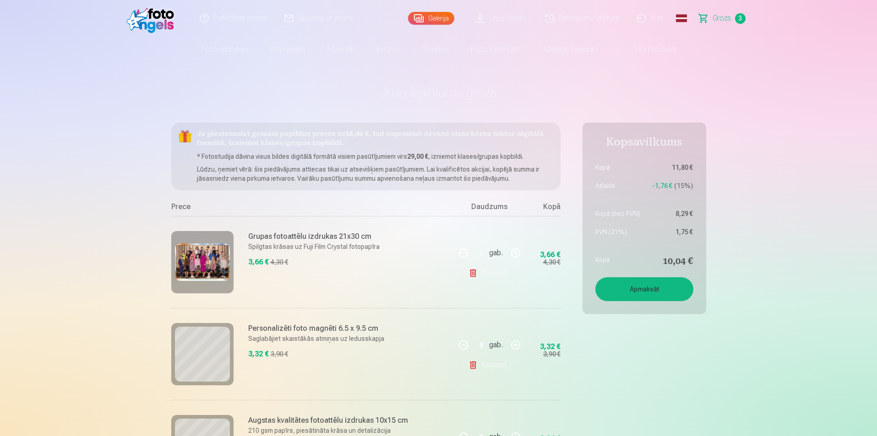
click at [499, 275] on link "Noņemt" at bounding box center [490, 273] width 42 height 18
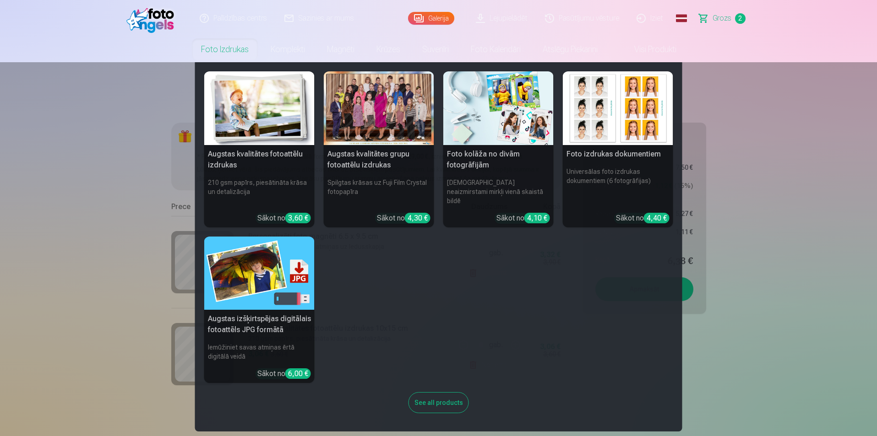
click at [376, 94] on div at bounding box center [379, 108] width 110 height 74
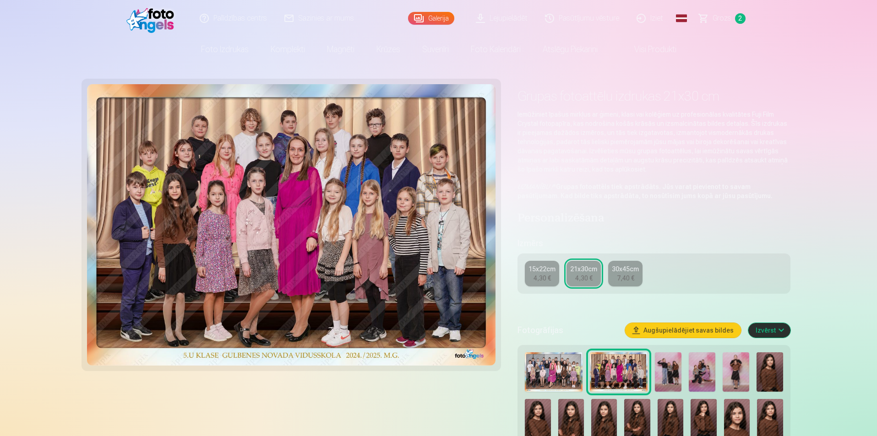
click at [562, 361] on img at bounding box center [554, 373] width 58 height 40
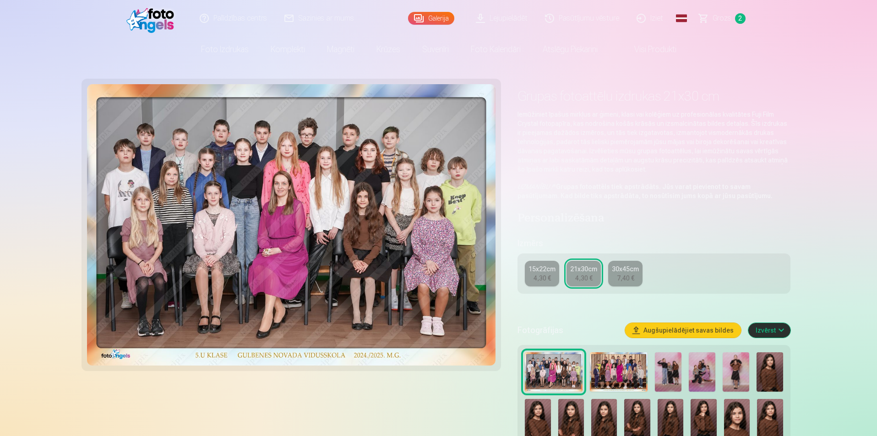
click at [614, 368] on img at bounding box center [619, 373] width 58 height 40
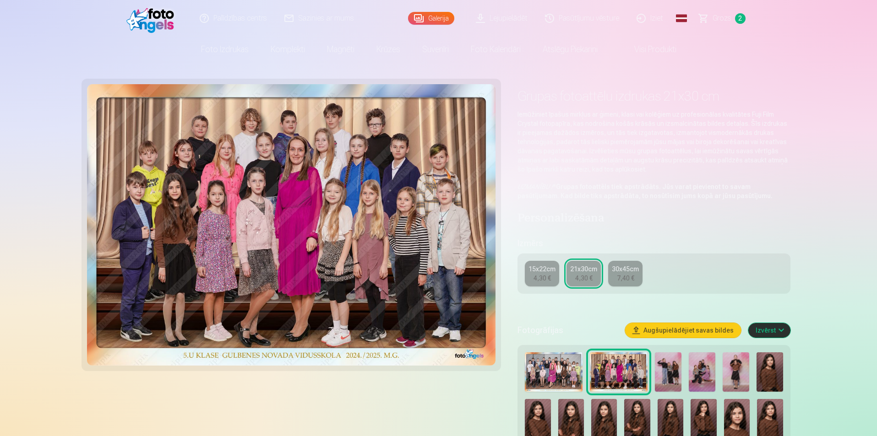
click at [579, 370] on img at bounding box center [554, 373] width 58 height 40
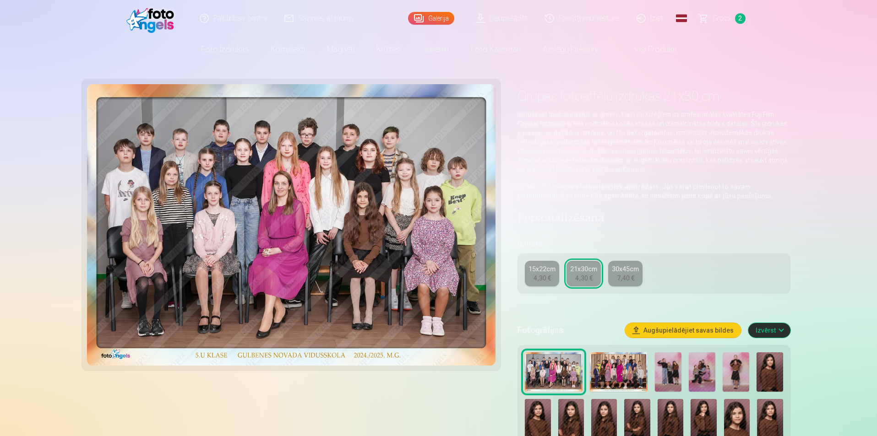
click at [628, 367] on img at bounding box center [619, 373] width 58 height 40
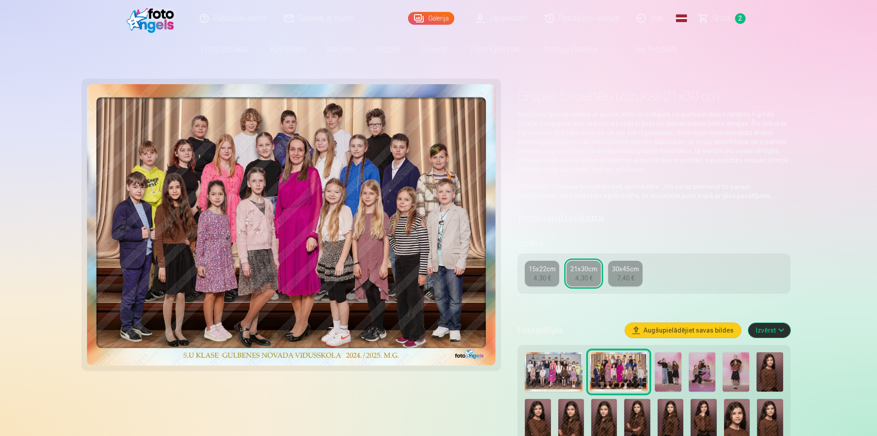
click at [547, 374] on img at bounding box center [554, 373] width 58 height 40
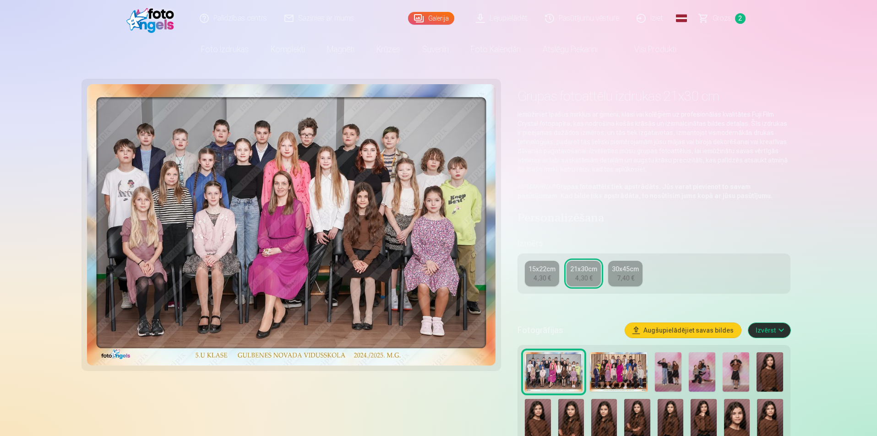
click at [771, 327] on button "Izvērst" at bounding box center [769, 330] width 42 height 15
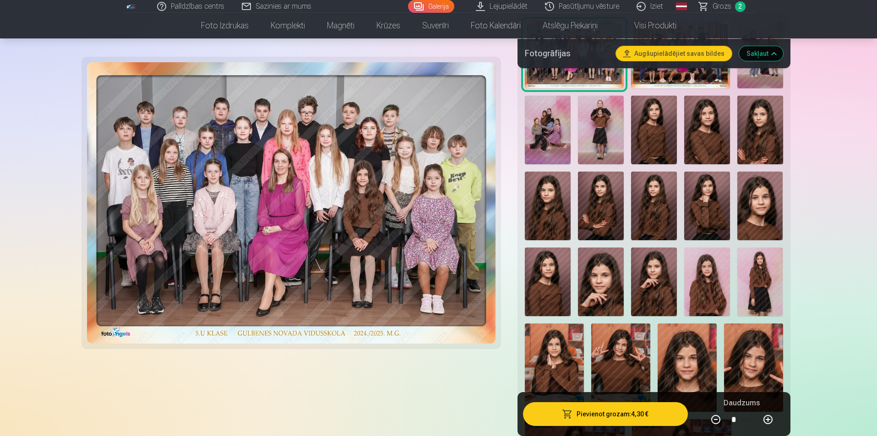
scroll to position [412, 0]
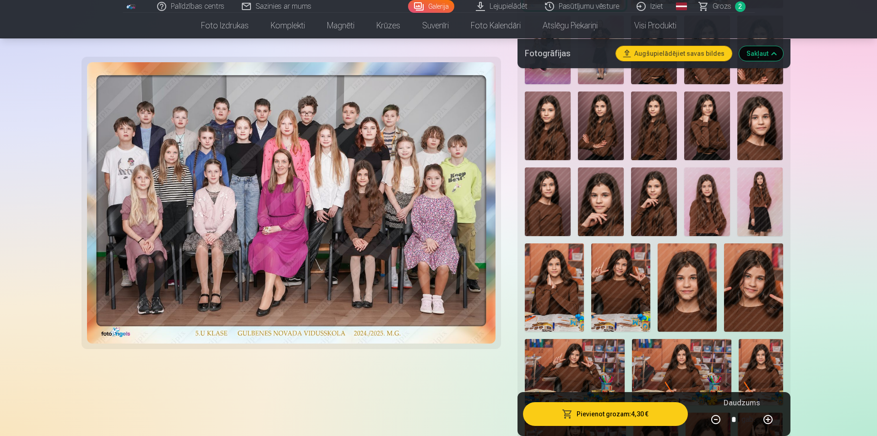
click at [472, 156] on img at bounding box center [291, 203] width 409 height 282
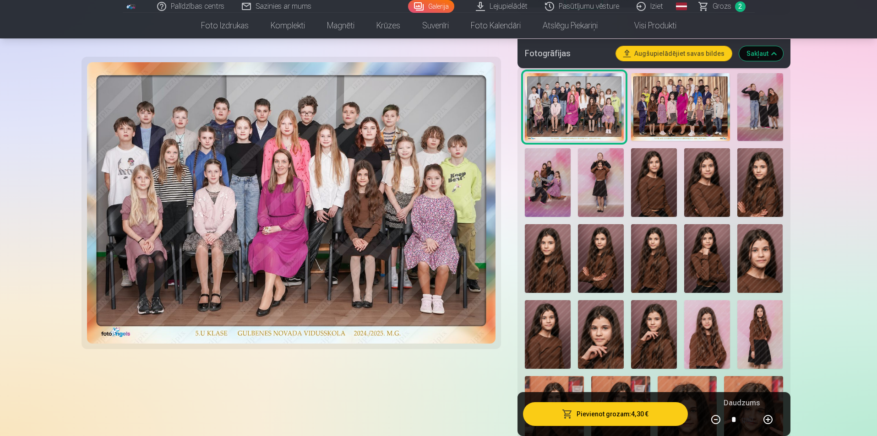
scroll to position [275, 0]
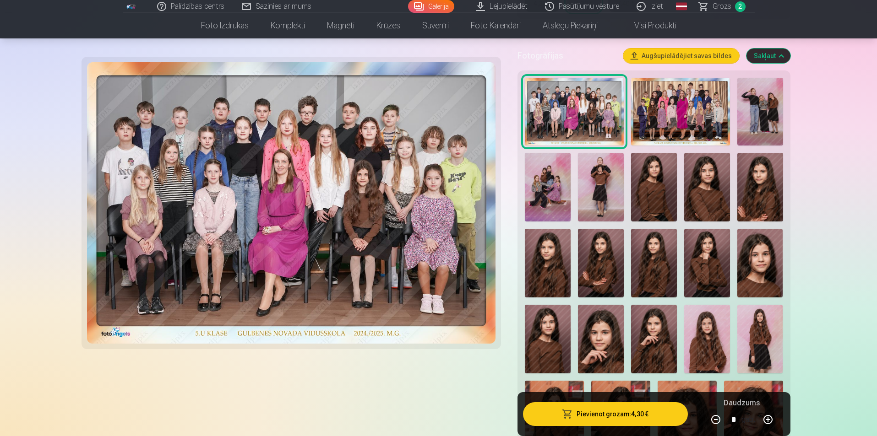
click at [779, 56] on button "Sakļaut" at bounding box center [769, 56] width 44 height 15
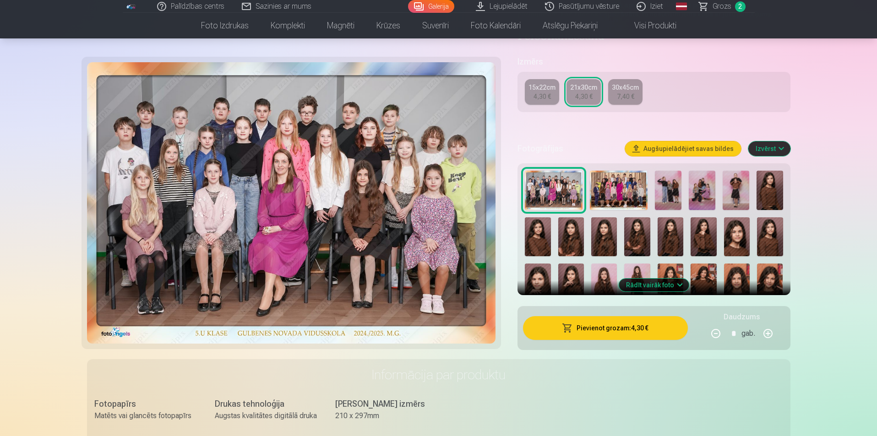
scroll to position [178, 0]
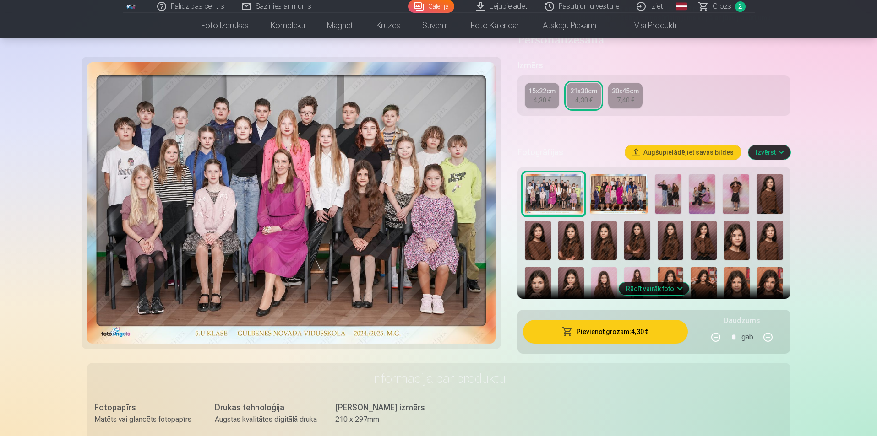
click at [571, 331] on span "button" at bounding box center [567, 331] width 11 height 9
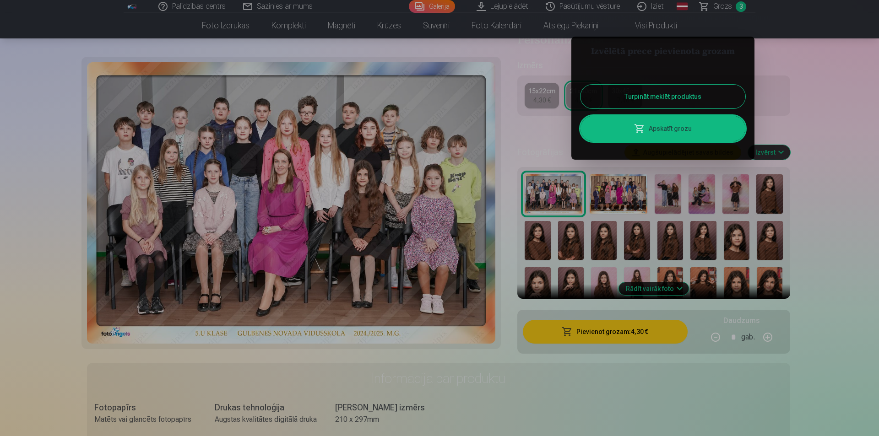
click at [651, 131] on link "Apskatīt grozu" at bounding box center [663, 129] width 165 height 26
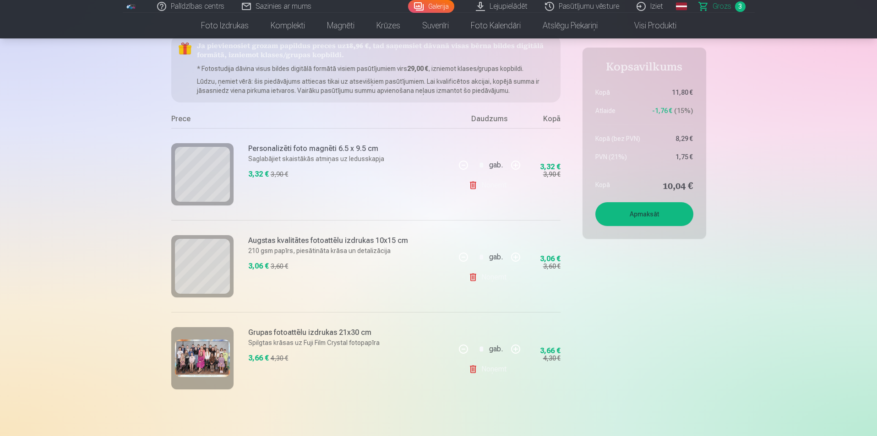
scroll to position [92, 0]
